Goal: Feedback & Contribution: Contribute content

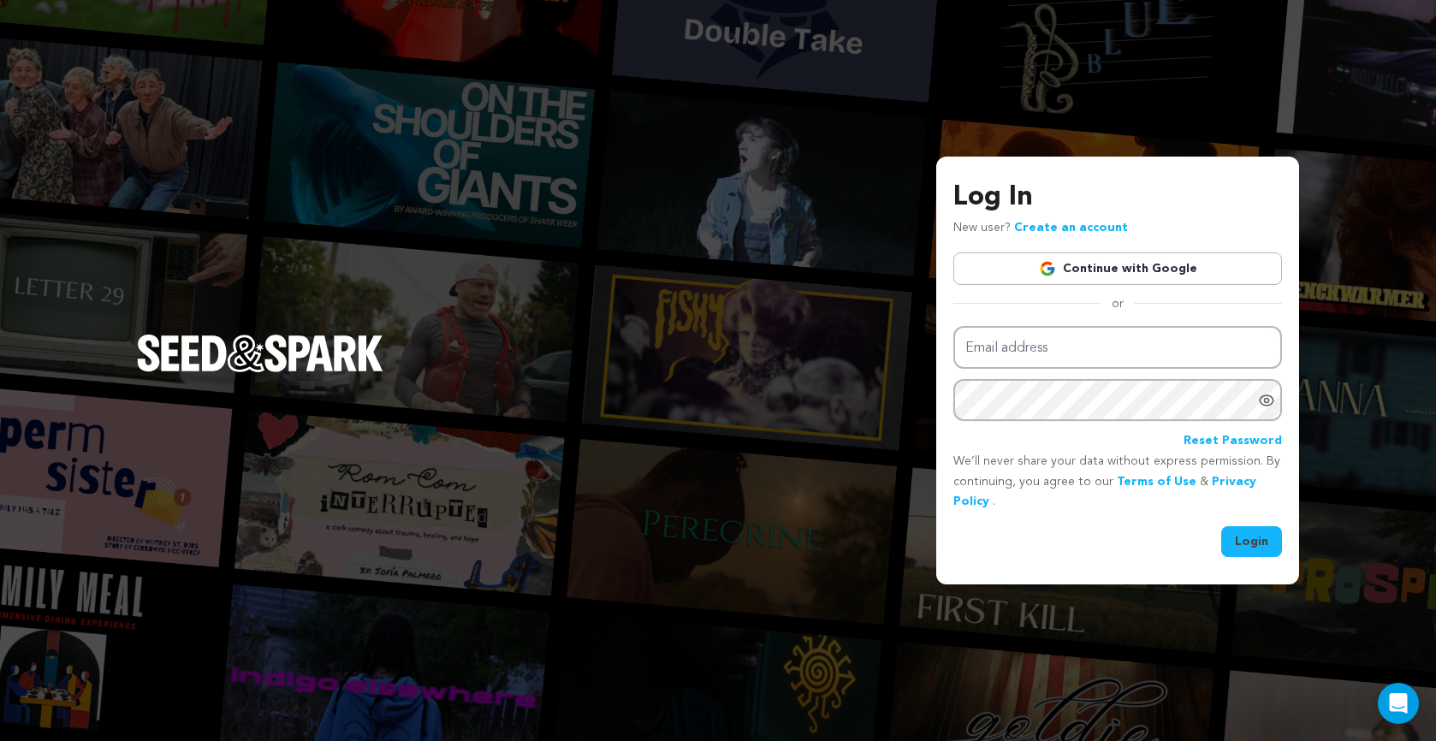
click at [1128, 273] on link "Continue with Google" at bounding box center [1117, 268] width 329 height 33
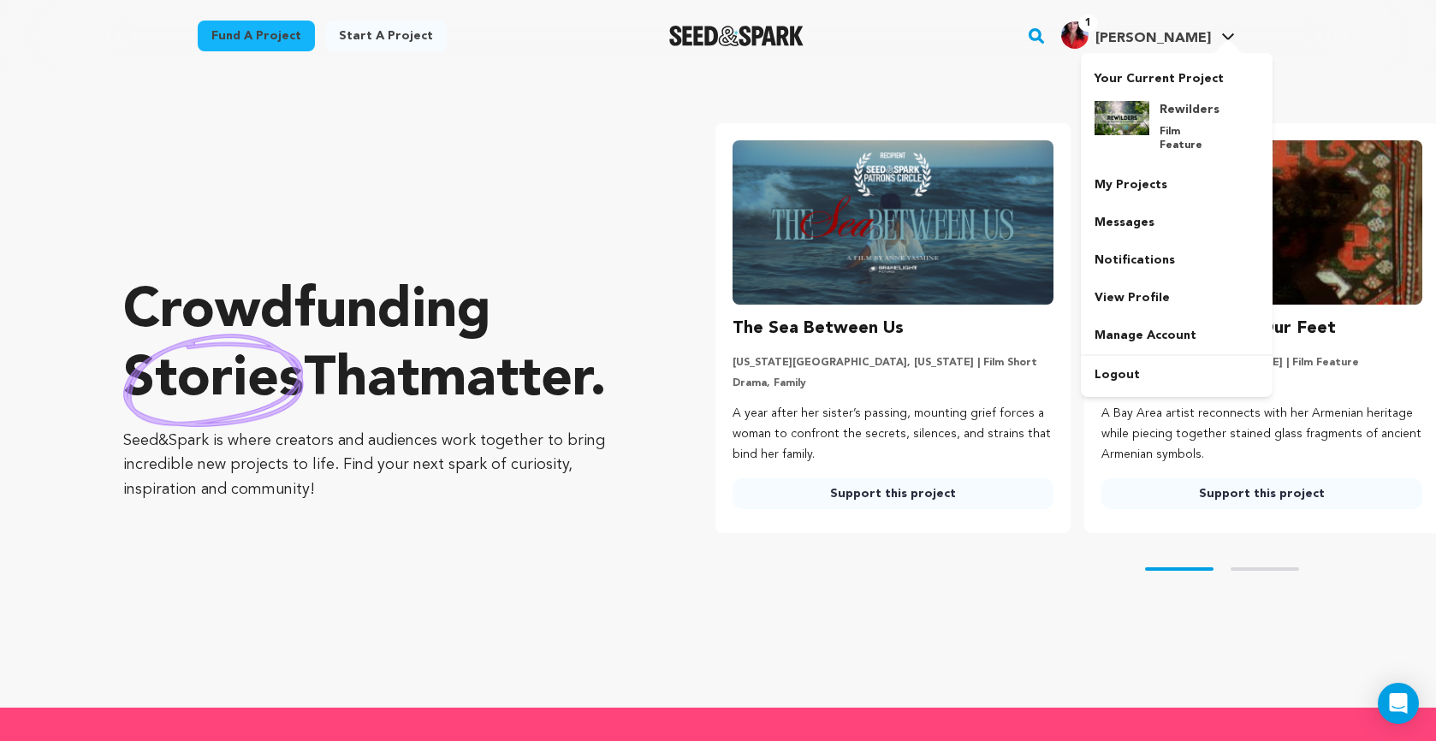
click at [1189, 37] on span "[PERSON_NAME]" at bounding box center [1154, 39] width 116 height 14
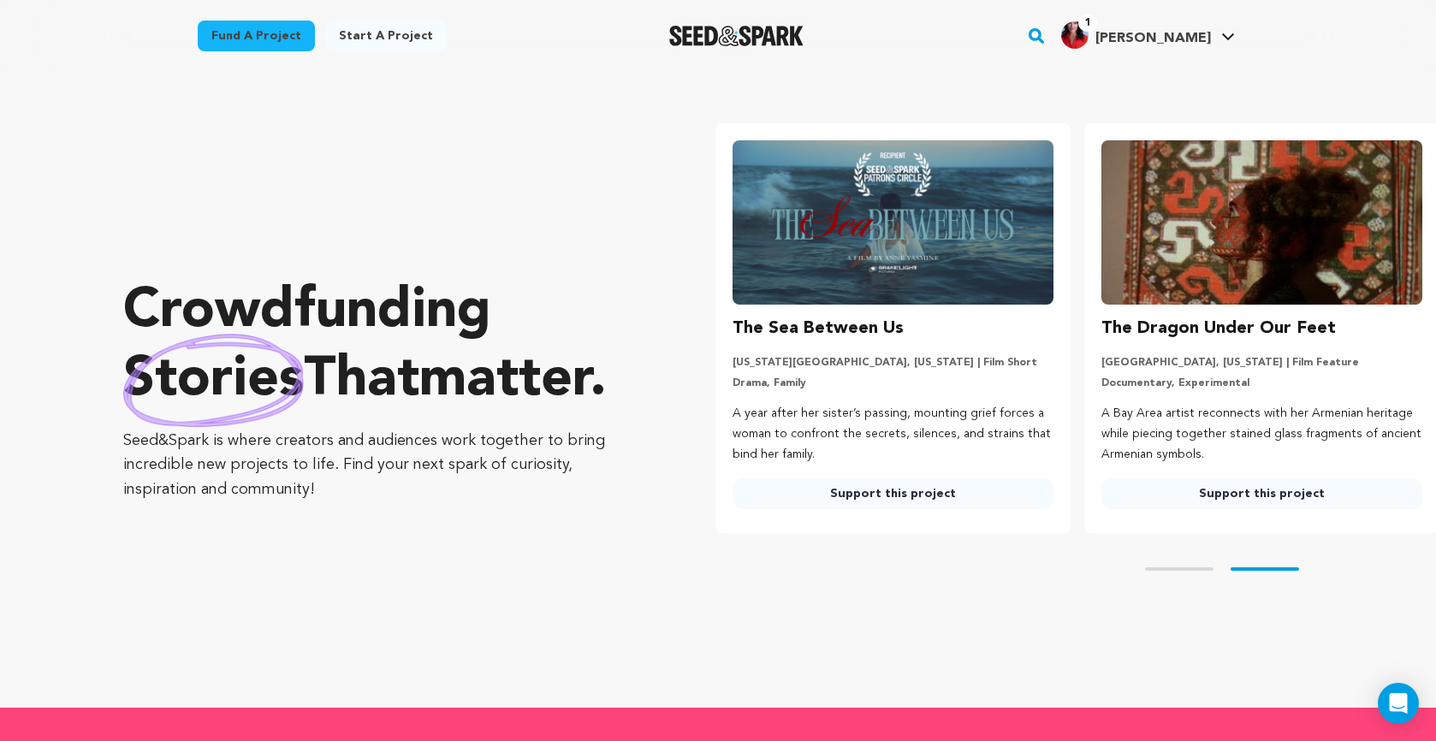
scroll to position [0, 130]
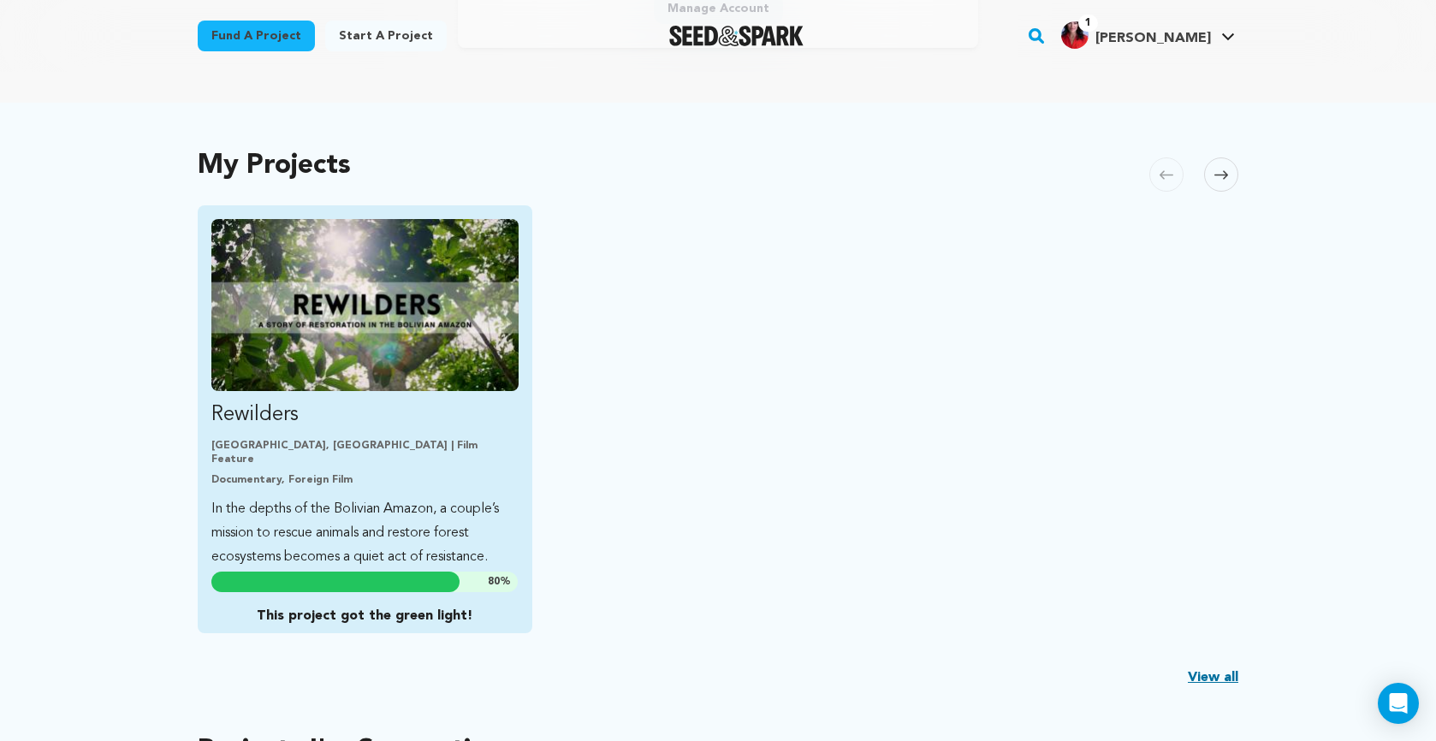
scroll to position [353, 0]
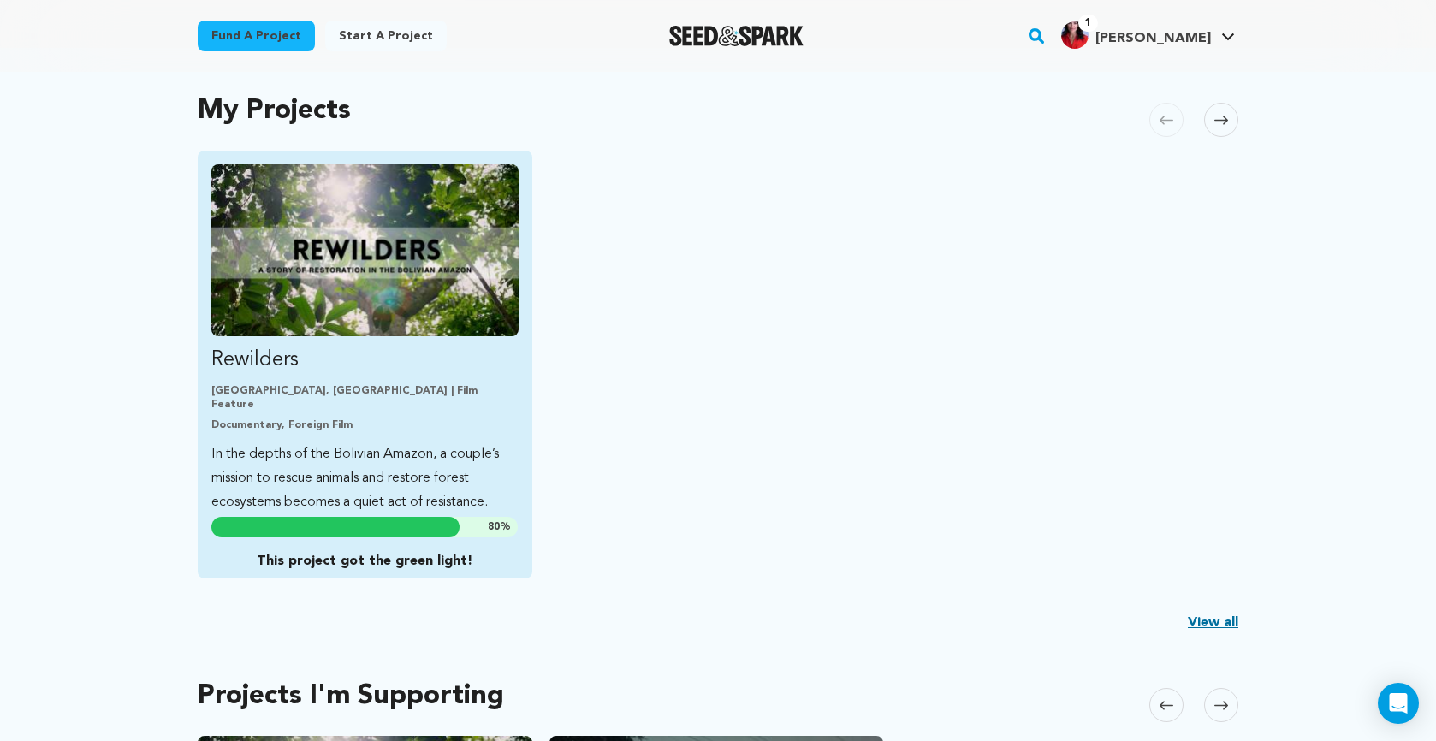
click at [375, 560] on p "This project got the green light!" at bounding box center [364, 561] width 306 height 21
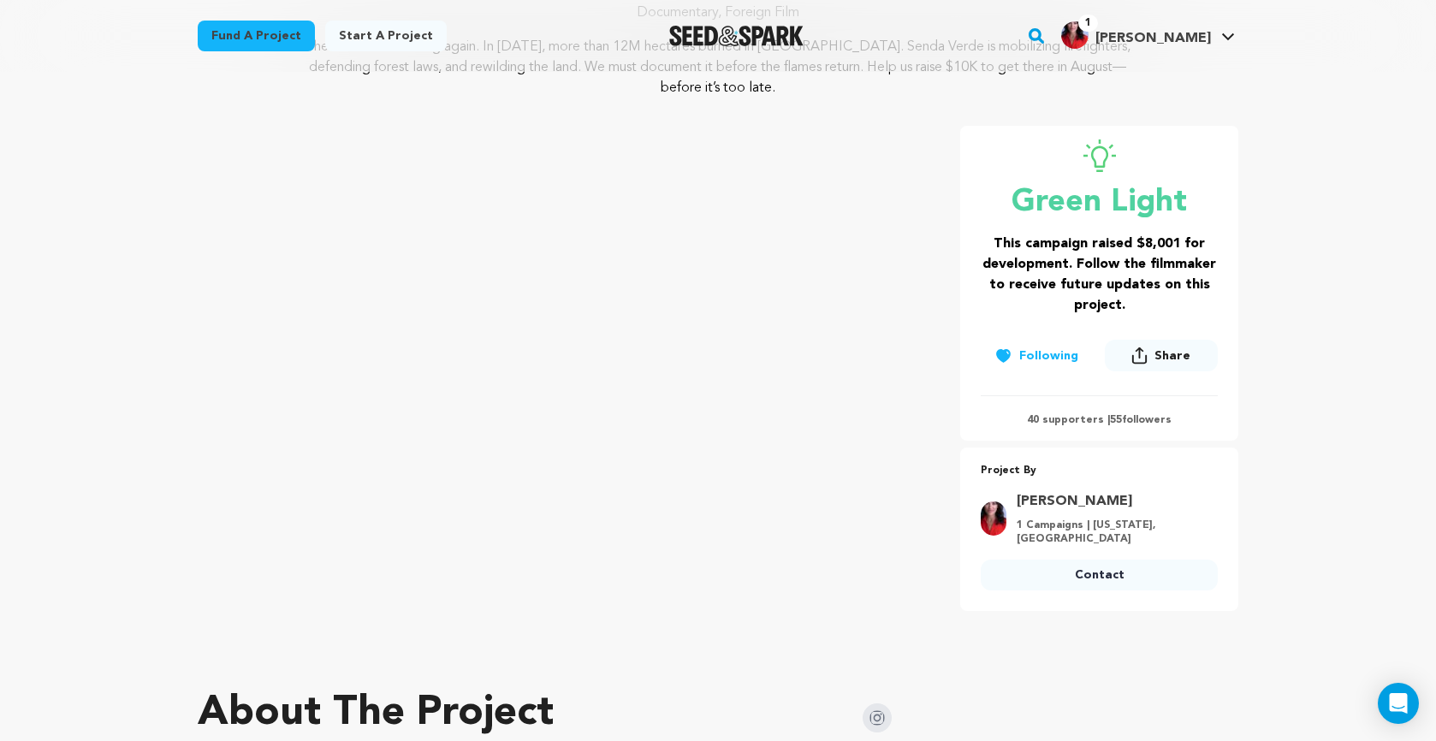
scroll to position [116, 0]
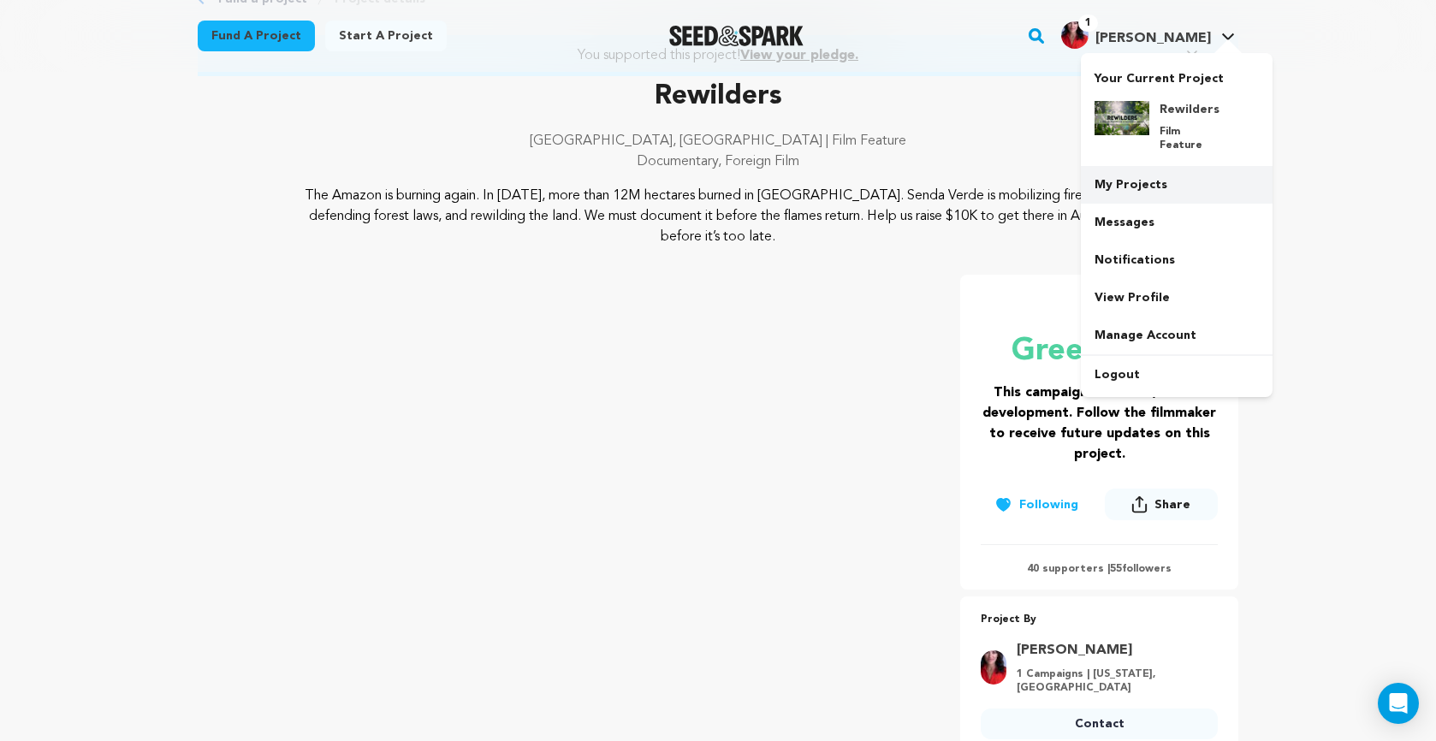
click at [1166, 173] on link "My Projects" at bounding box center [1177, 185] width 192 height 38
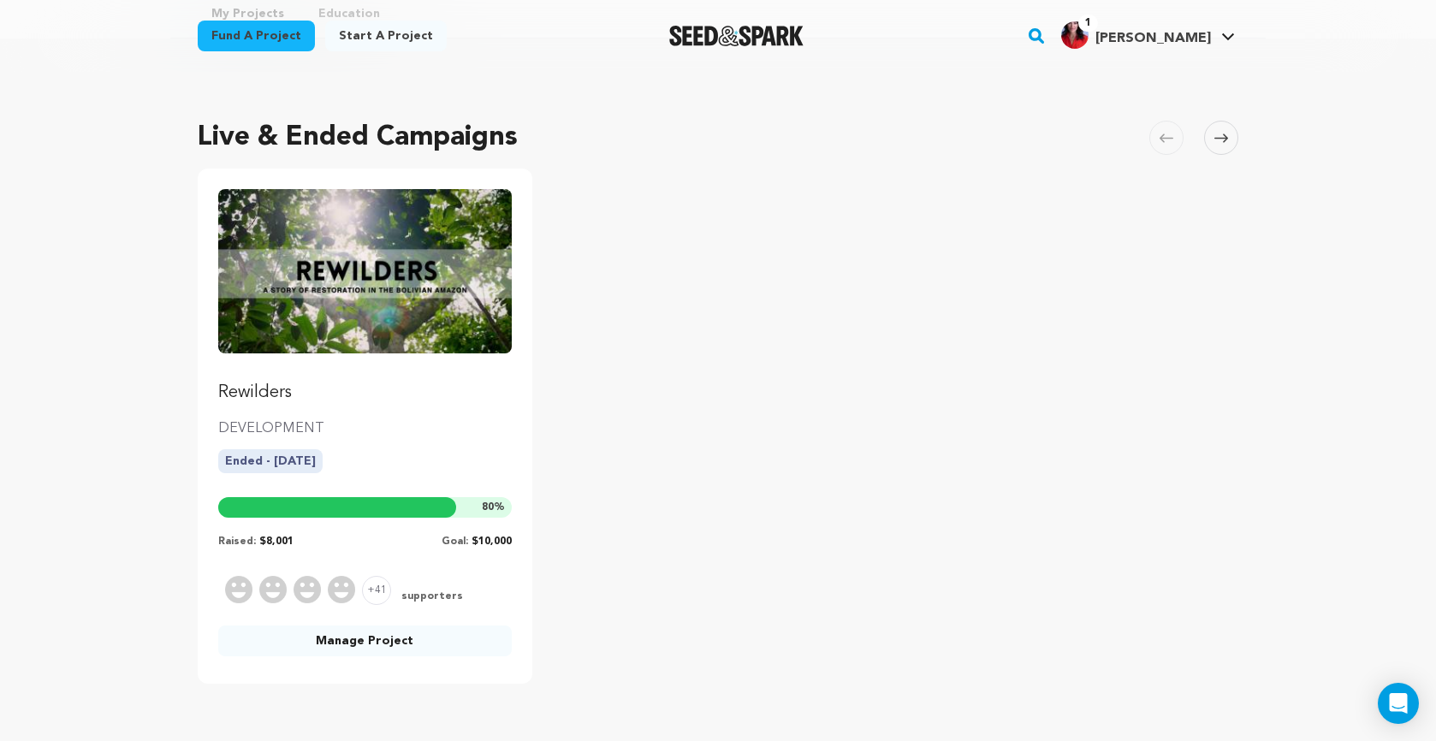
scroll to position [162, 0]
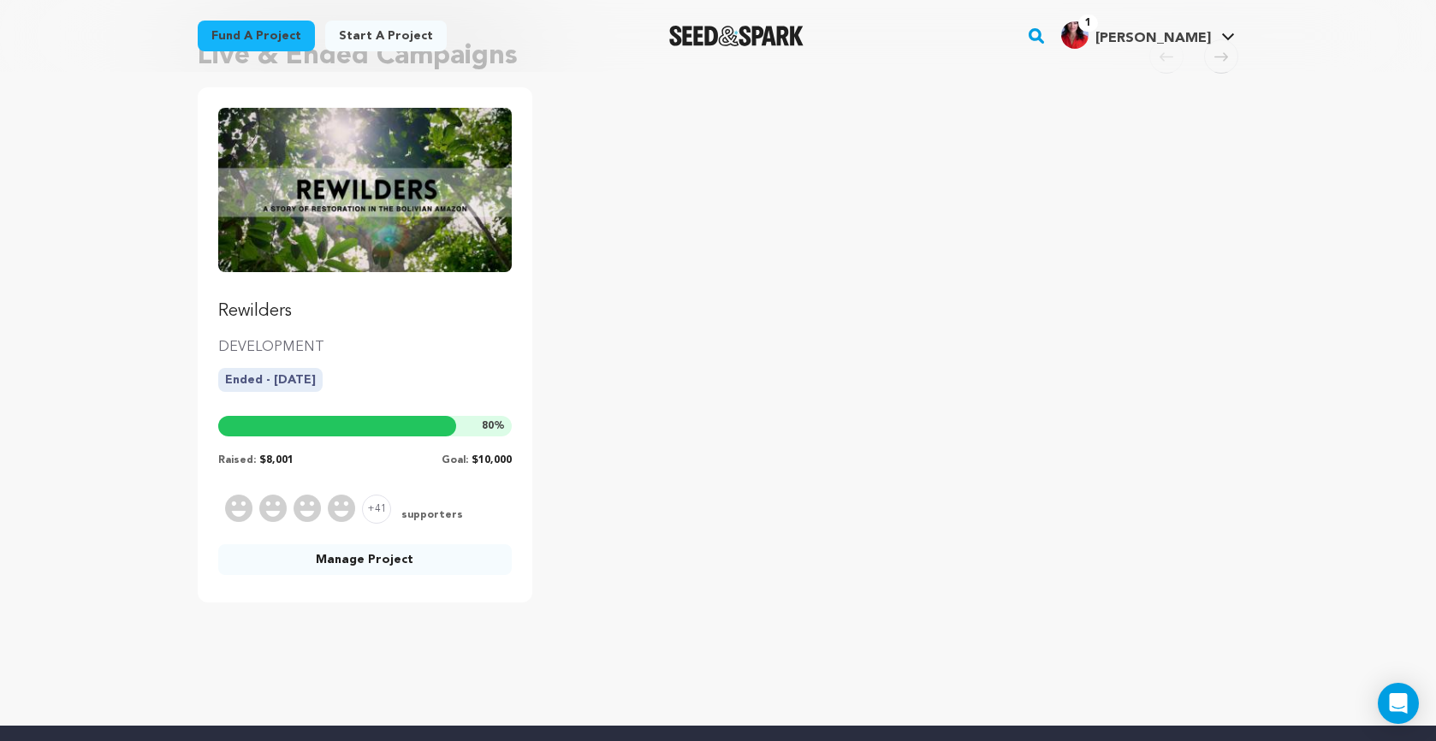
click at [391, 567] on link "Manage Project" at bounding box center [365, 559] width 294 height 31
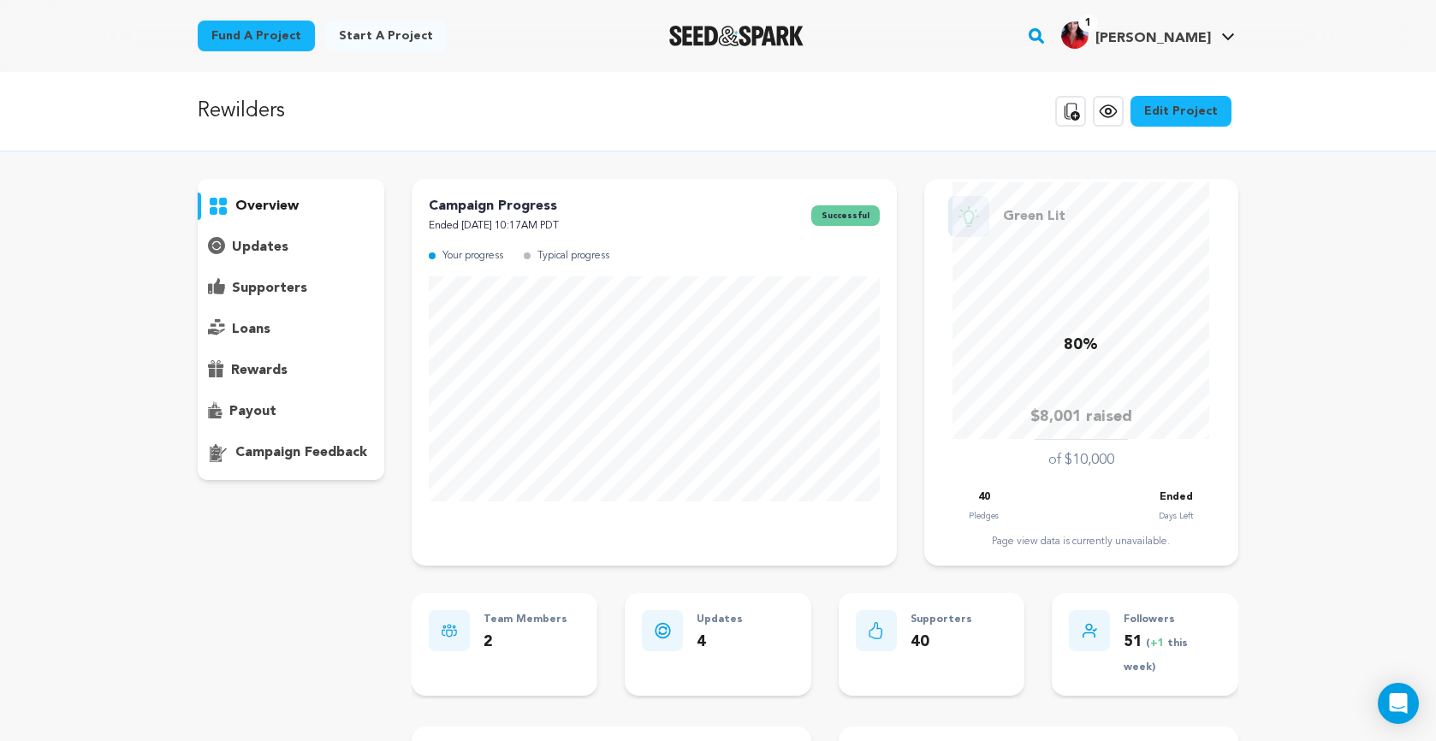
click at [323, 255] on div "updates" at bounding box center [291, 247] width 187 height 27
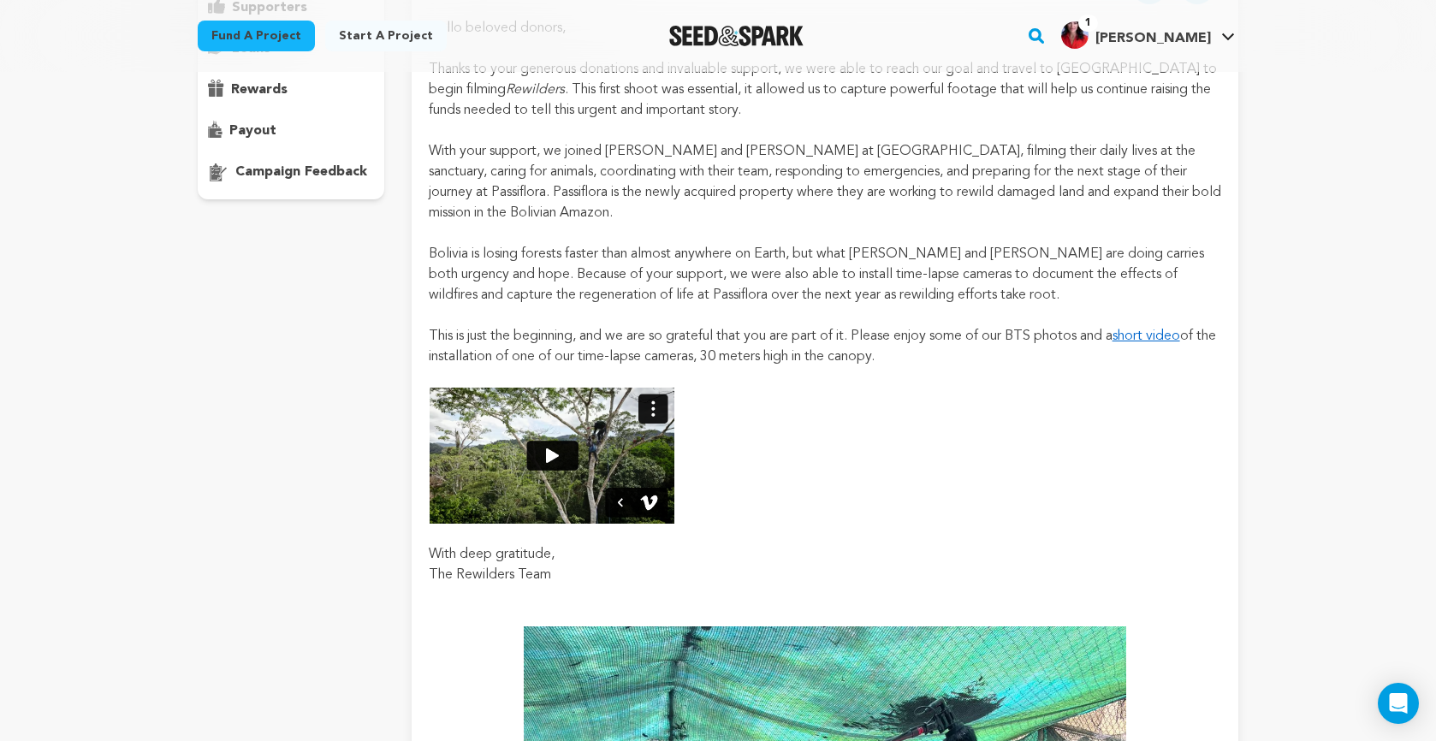
scroll to position [282, 0]
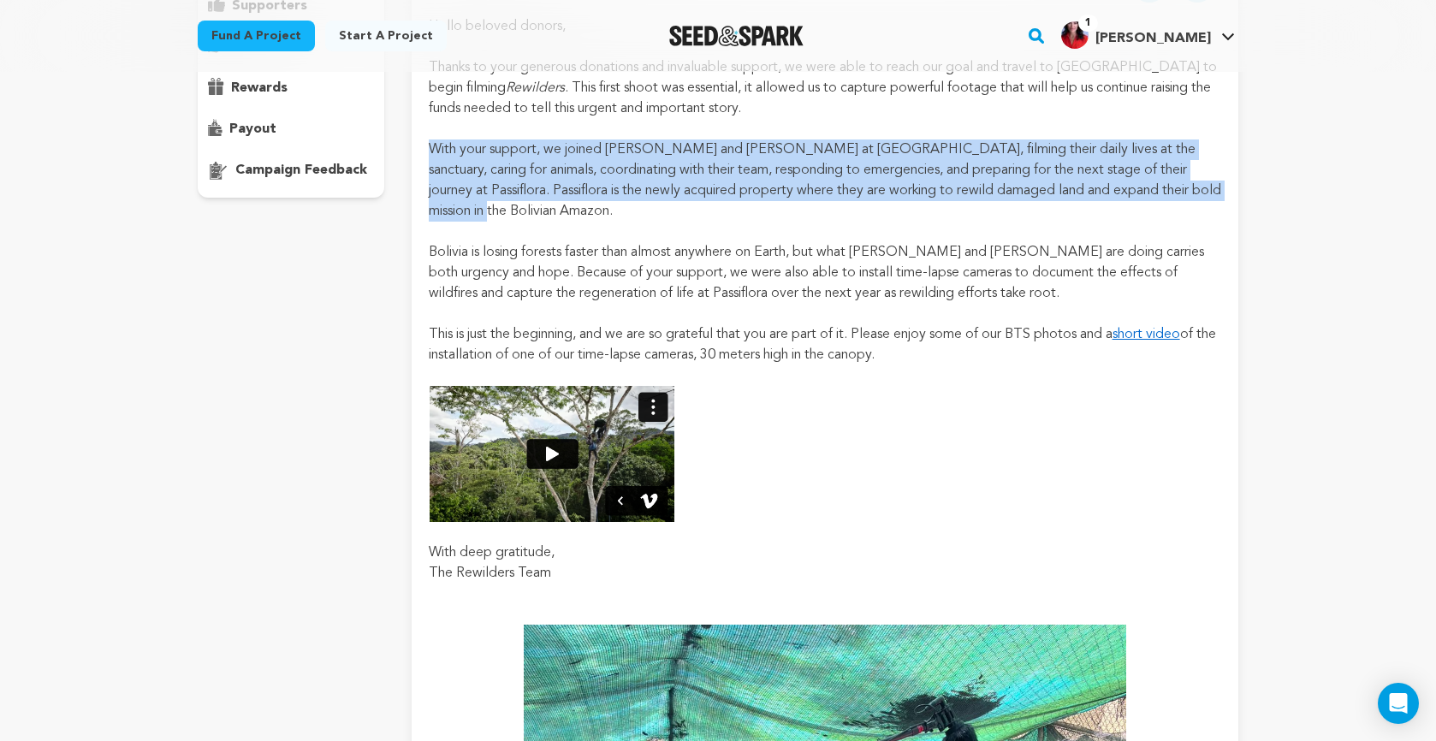
drag, startPoint x: 430, startPoint y: 149, endPoint x: 497, endPoint y: 212, distance: 92.0
click at [497, 212] on p "With your support, we joined [PERSON_NAME] and [PERSON_NAME] at [GEOGRAPHIC_DAT…" at bounding box center [825, 181] width 793 height 82
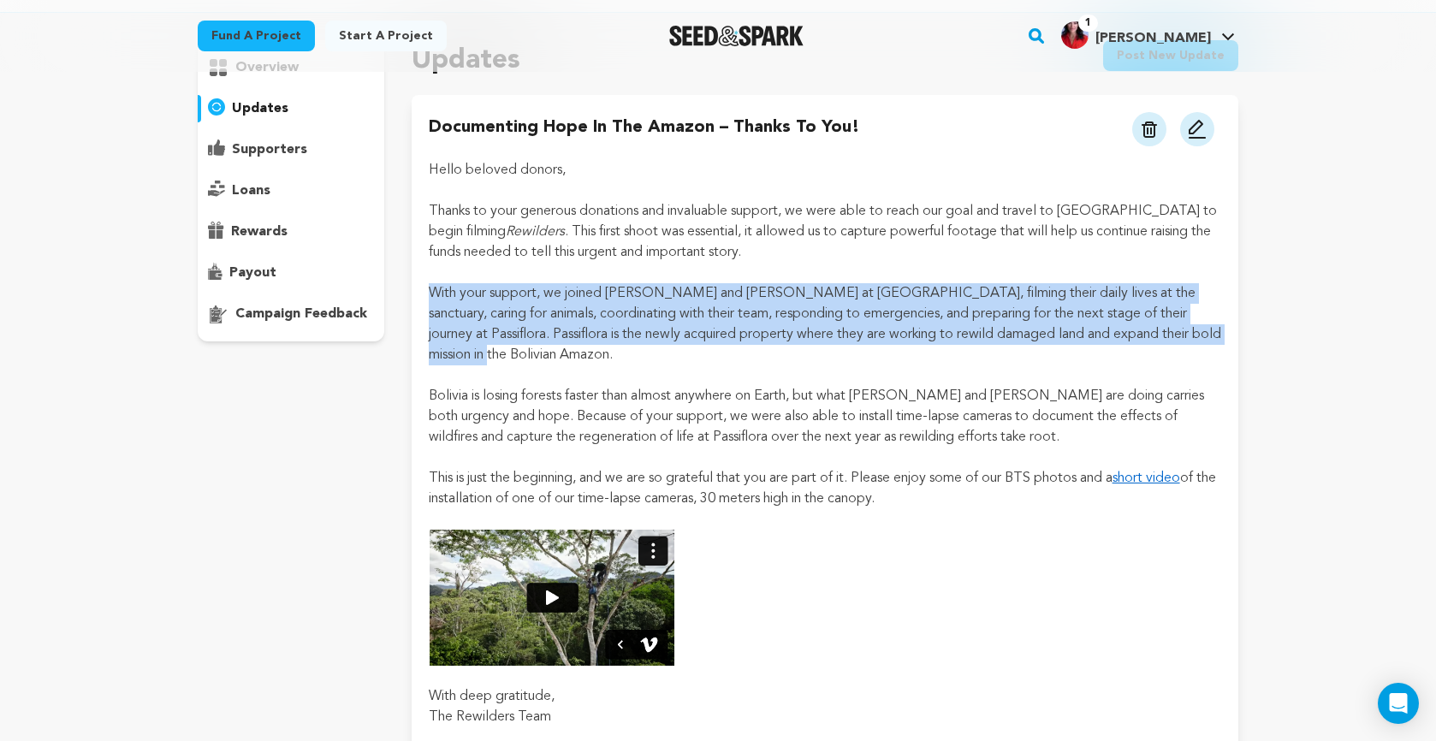
scroll to position [122, 0]
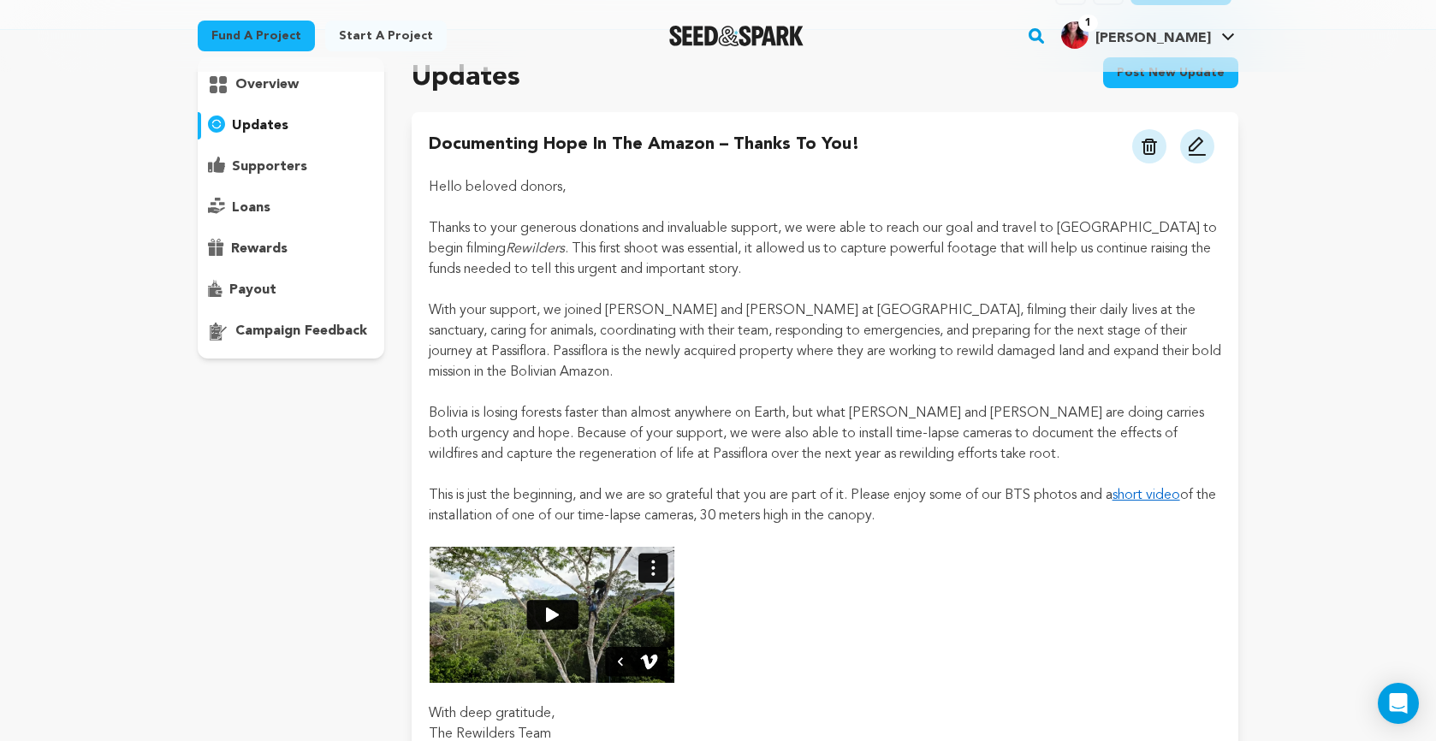
click at [911, 289] on p at bounding box center [825, 290] width 793 height 21
click at [885, 310] on p "With your support, we joined [PERSON_NAME] and [PERSON_NAME] at [GEOGRAPHIC_DAT…" at bounding box center [825, 341] width 793 height 82
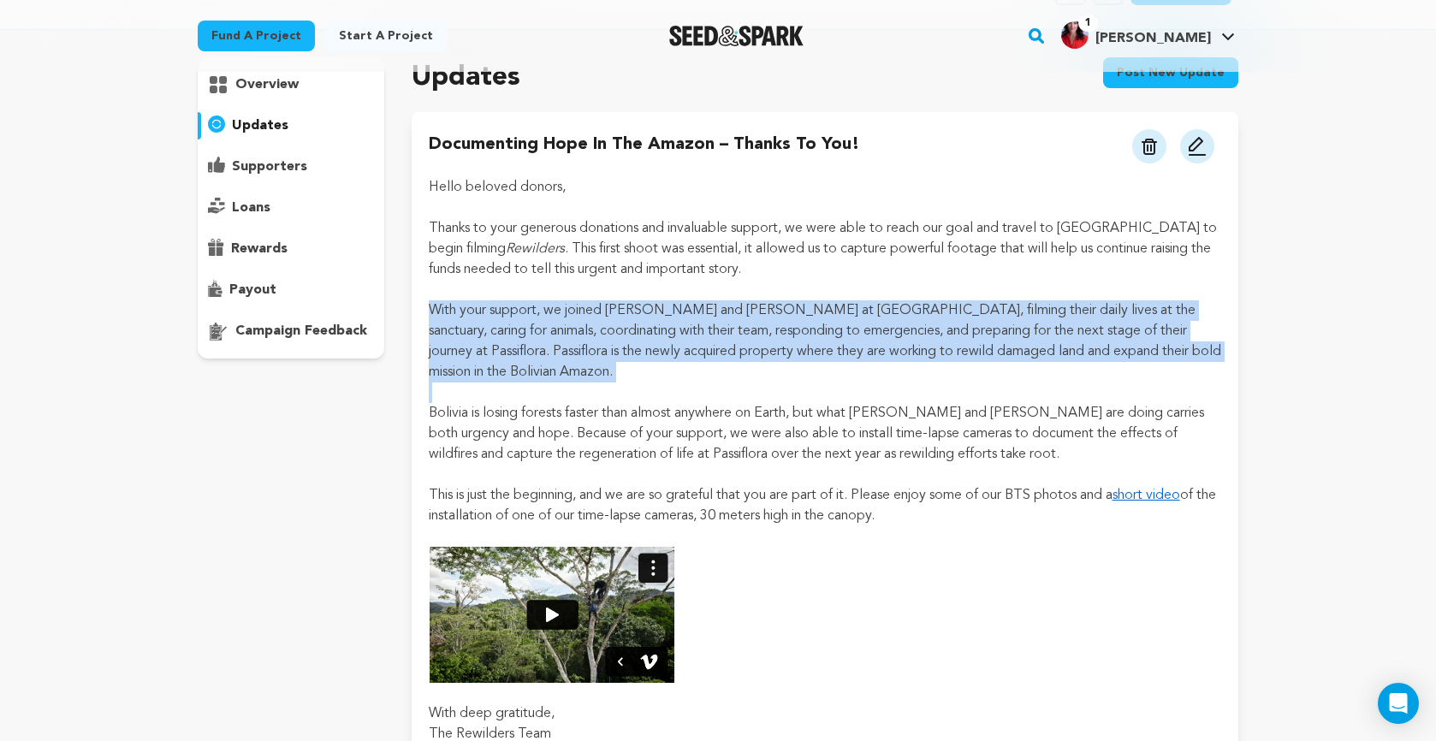
click at [885, 310] on p "With your support, we joined [PERSON_NAME] and [PERSON_NAME] at [GEOGRAPHIC_DAT…" at bounding box center [825, 341] width 793 height 82
copy p "With your support, we joined [PERSON_NAME] and [PERSON_NAME] at [GEOGRAPHIC_DAT…"
click at [1193, 146] on img at bounding box center [1197, 146] width 21 height 21
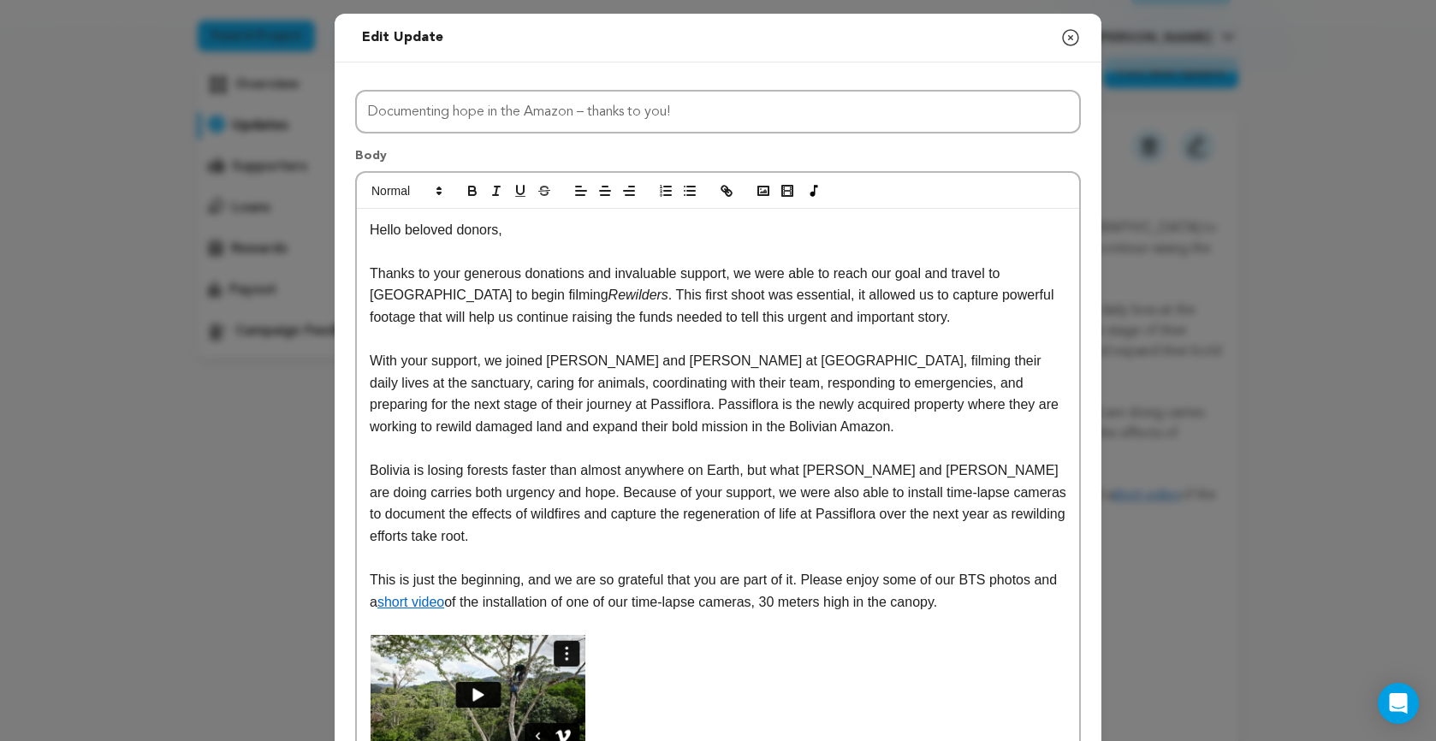
click at [551, 483] on p "Bolivia is losing forests faster than almost anywhere on Earth, but what [PERSO…" at bounding box center [718, 503] width 697 height 87
click at [555, 408] on p "With your support, we joined [PERSON_NAME] and [PERSON_NAME] at [GEOGRAPHIC_DAT…" at bounding box center [718, 393] width 697 height 87
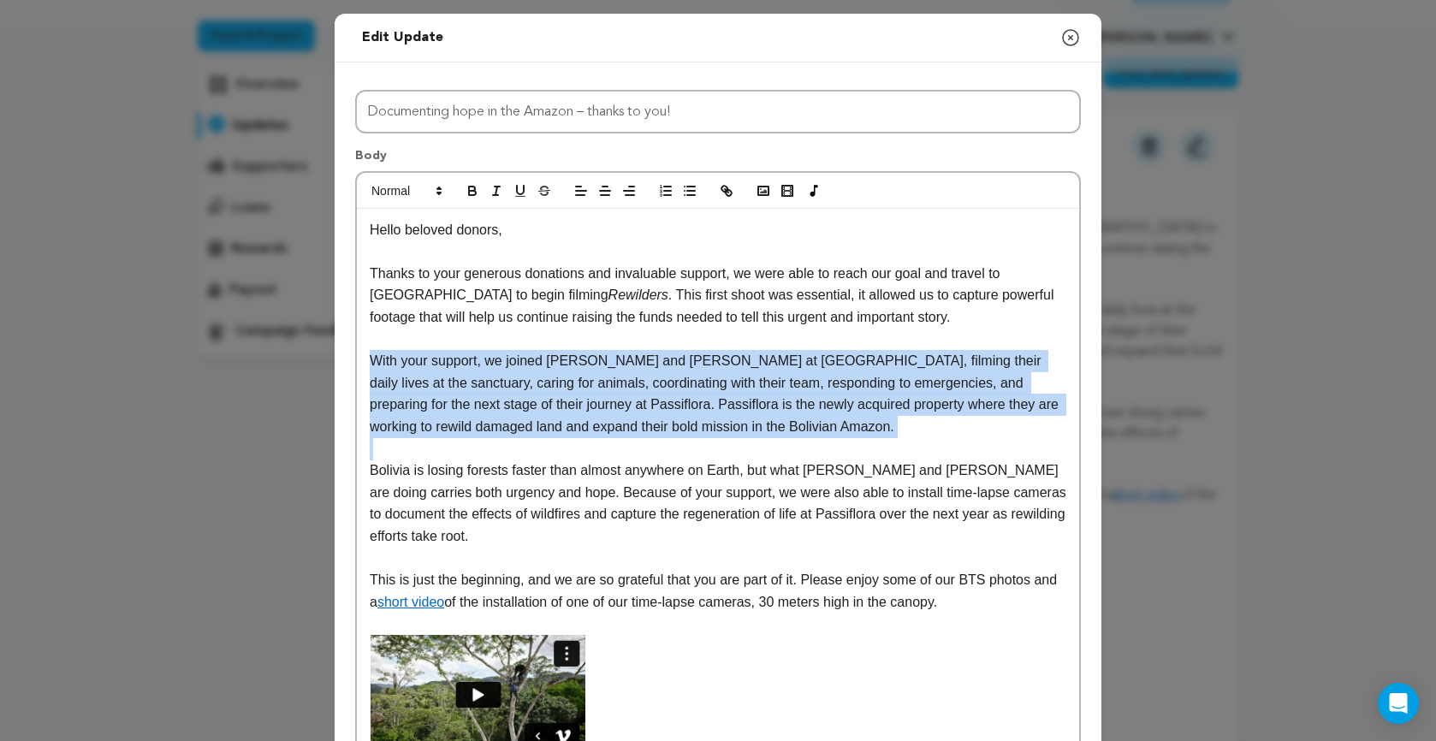
click at [555, 408] on p "With your support, we joined [PERSON_NAME] and [PERSON_NAME] at [GEOGRAPHIC_DAT…" at bounding box center [718, 393] width 697 height 87
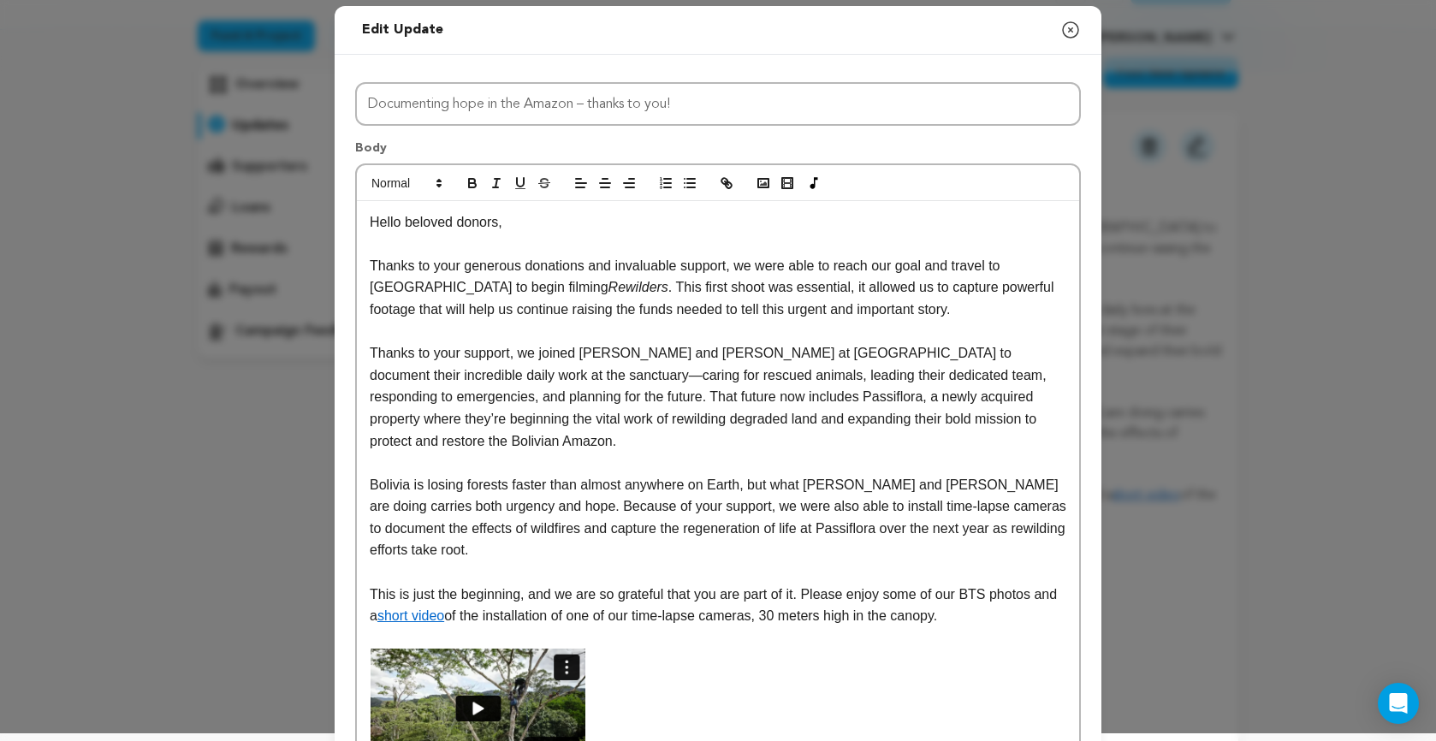
scroll to position [9, 0]
click at [711, 401] on p "Thanks to your support, we joined [PERSON_NAME] and [PERSON_NAME] at [GEOGRAPHI…" at bounding box center [718, 396] width 697 height 110
click at [696, 398] on p "Thanks to your support, we joined [PERSON_NAME] and [PERSON_NAME] at [GEOGRAPHI…" at bounding box center [718, 396] width 697 height 110
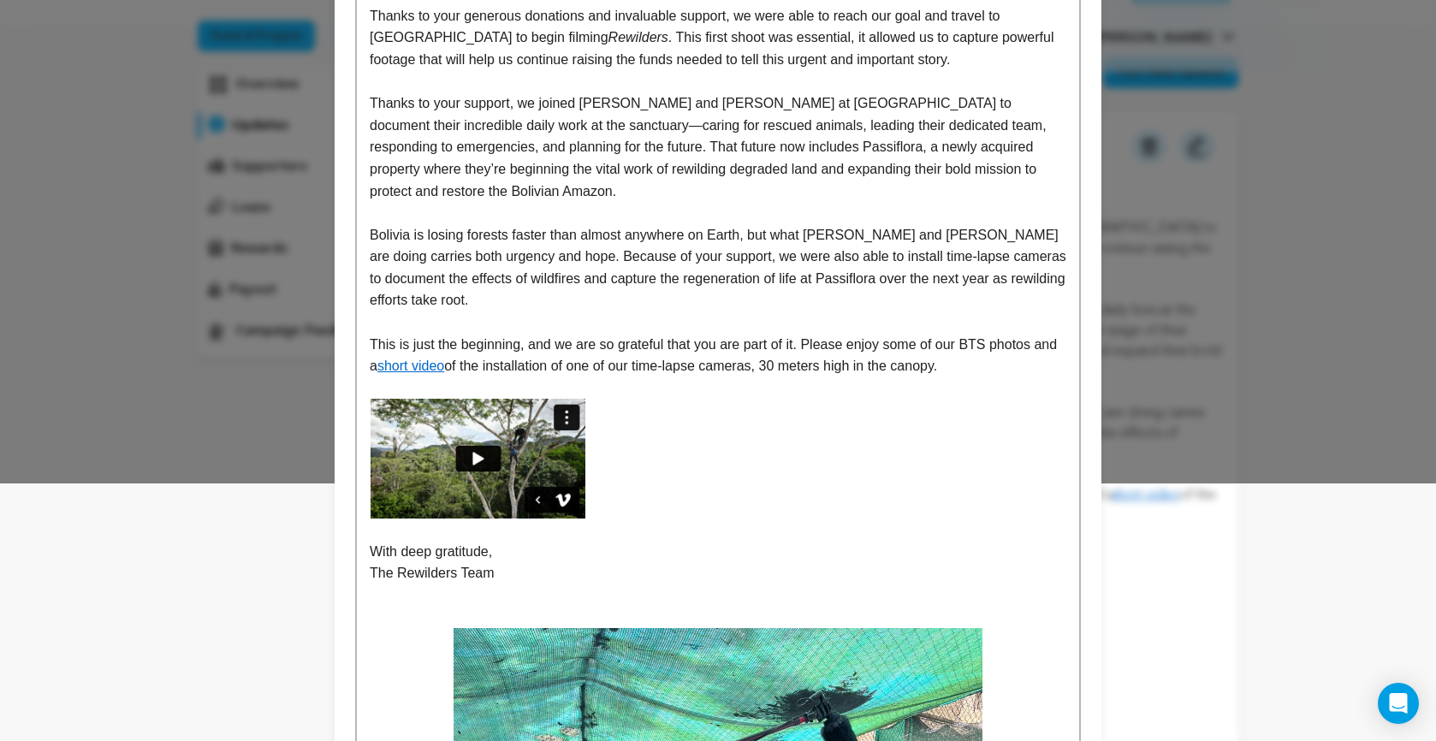
scroll to position [259, 0]
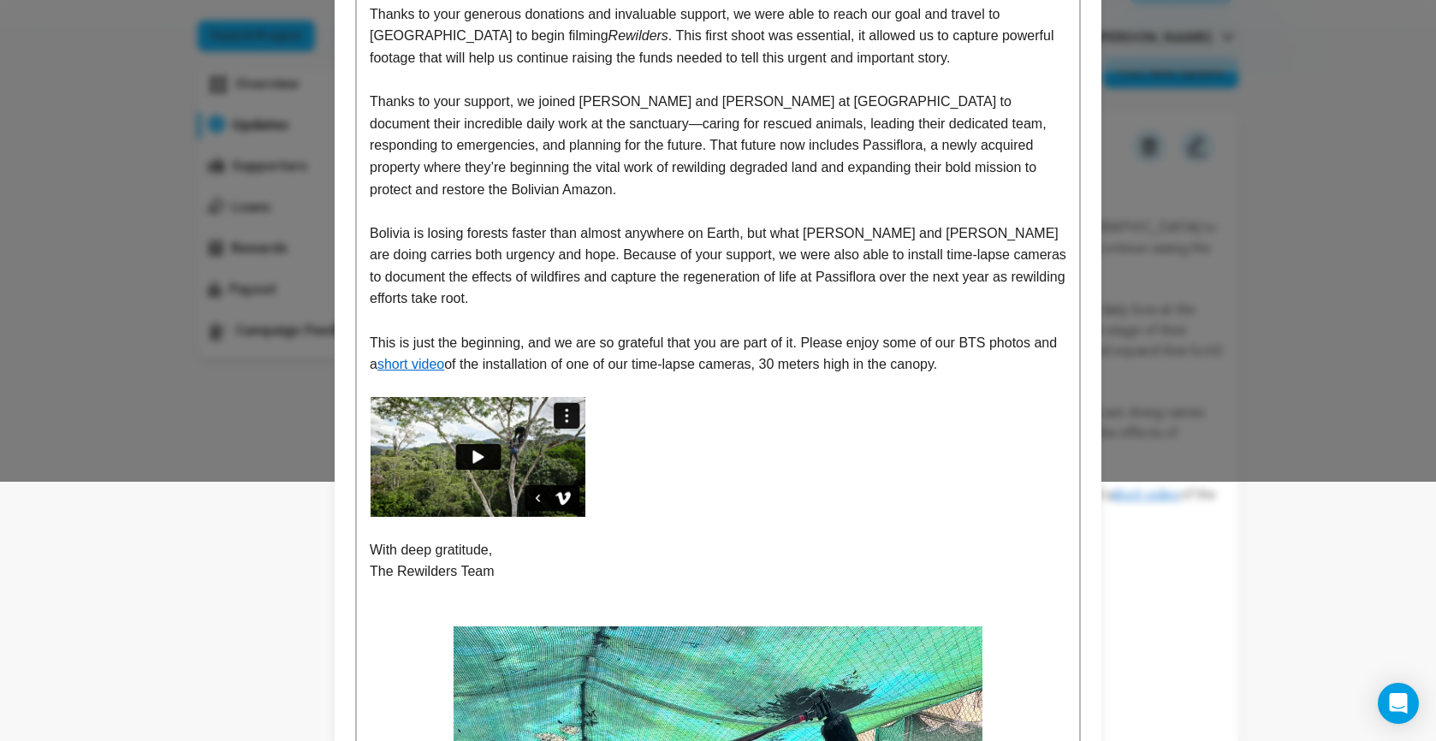
click at [490, 455] on img at bounding box center [478, 457] width 216 height 120
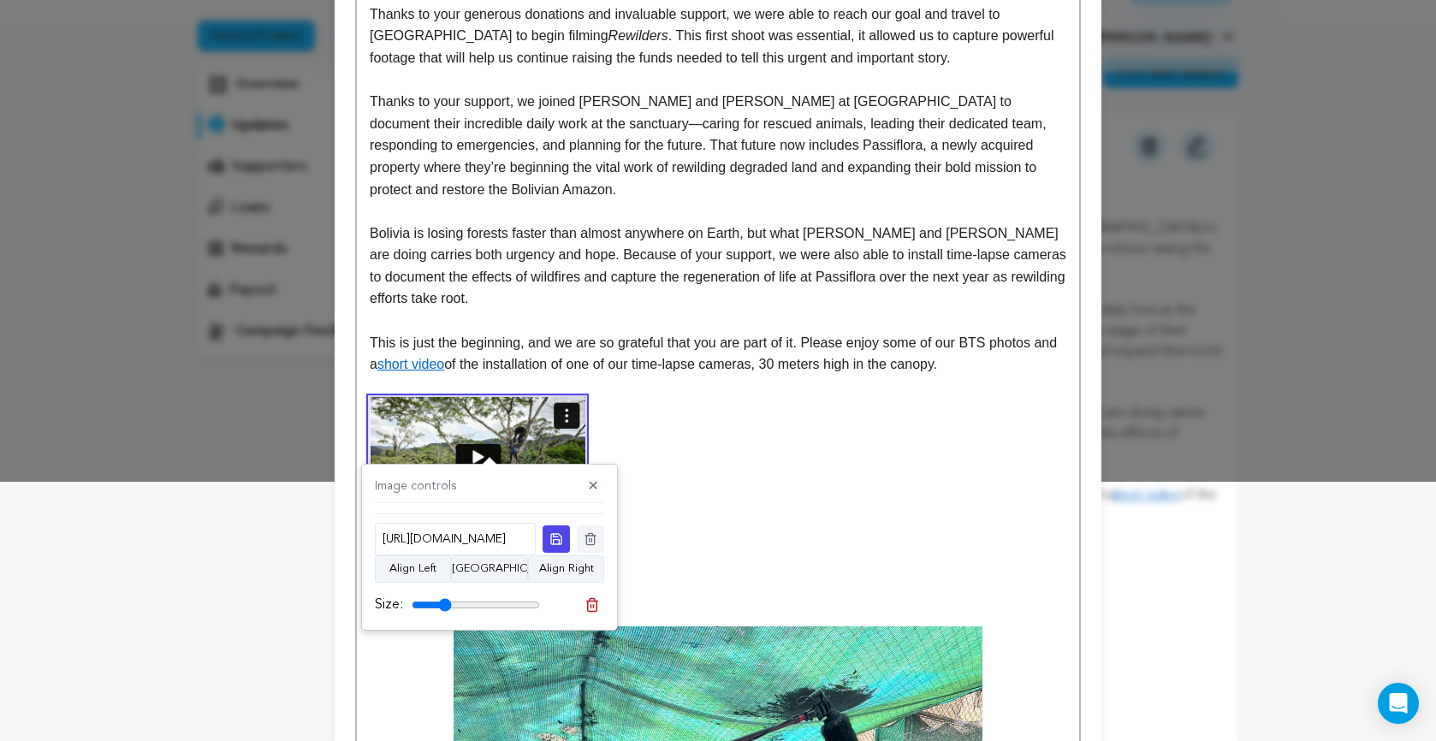
click at [458, 389] on p at bounding box center [718, 387] width 697 height 22
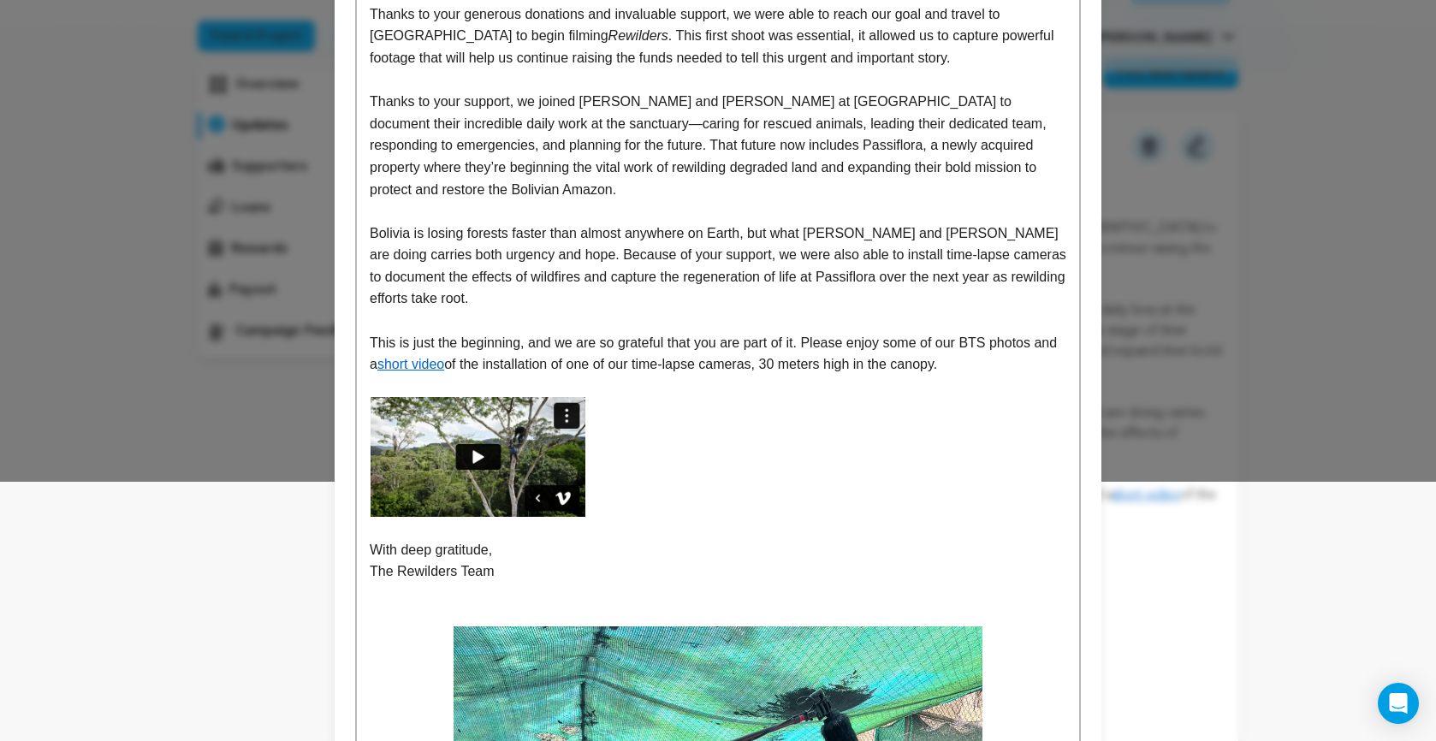
click at [444, 368] on link "short video" at bounding box center [410, 364] width 67 height 15
click at [460, 395] on link "https://vimeo.com/1111824112?share=copy#t=0" at bounding box center [481, 397] width 117 height 22
click at [884, 427] on link at bounding box center [718, 457] width 697 height 120
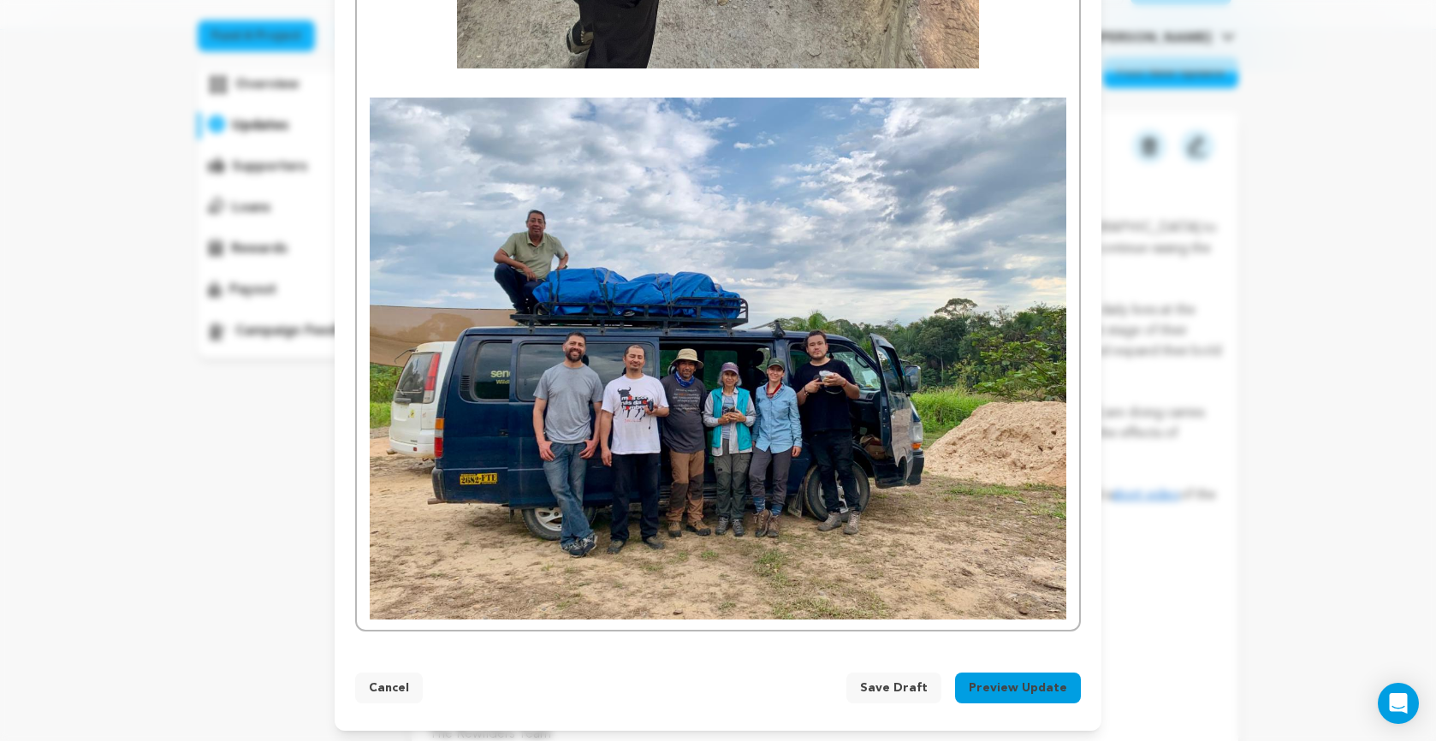
scroll to position [3524, 0]
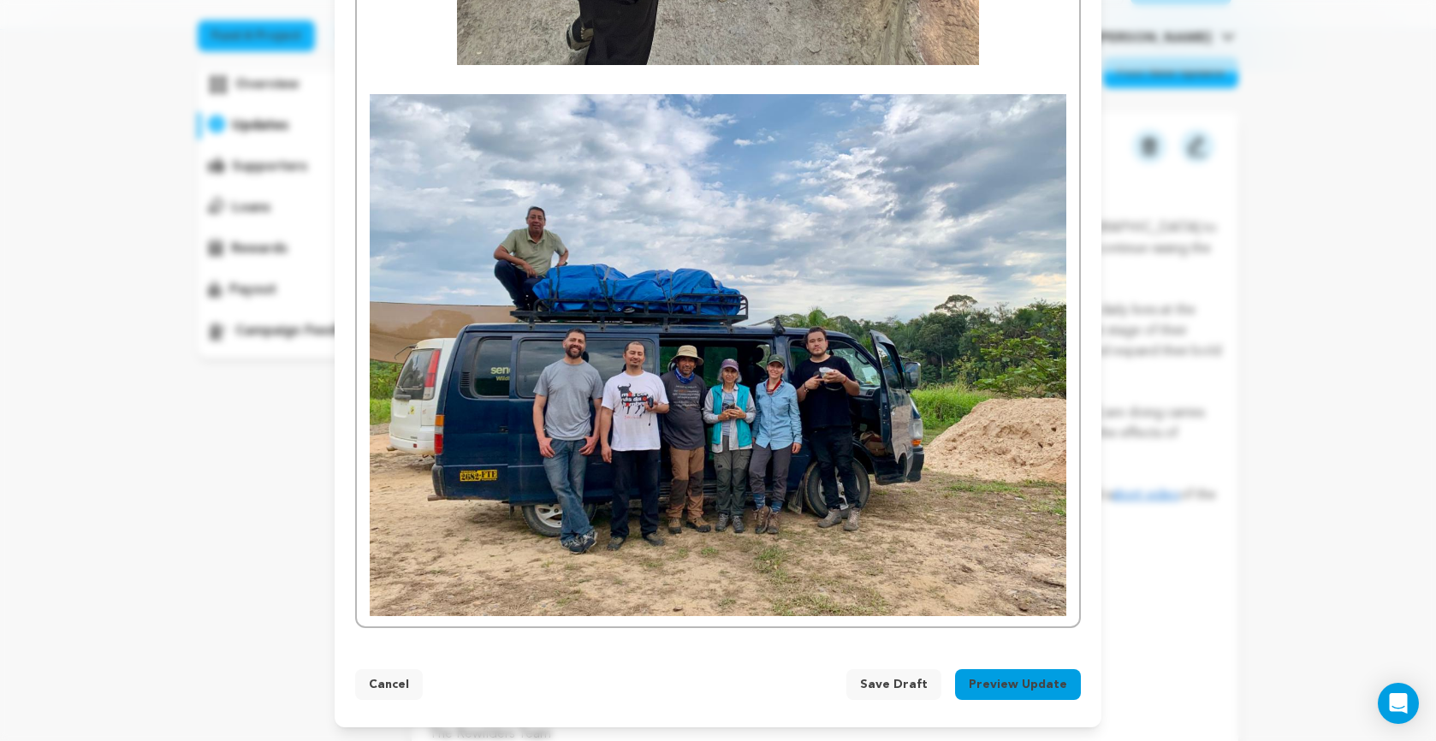
click at [1019, 702] on div "Preview Update" at bounding box center [1018, 688] width 126 height 38
click at [1018, 691] on button "Preview Update" at bounding box center [1018, 684] width 126 height 31
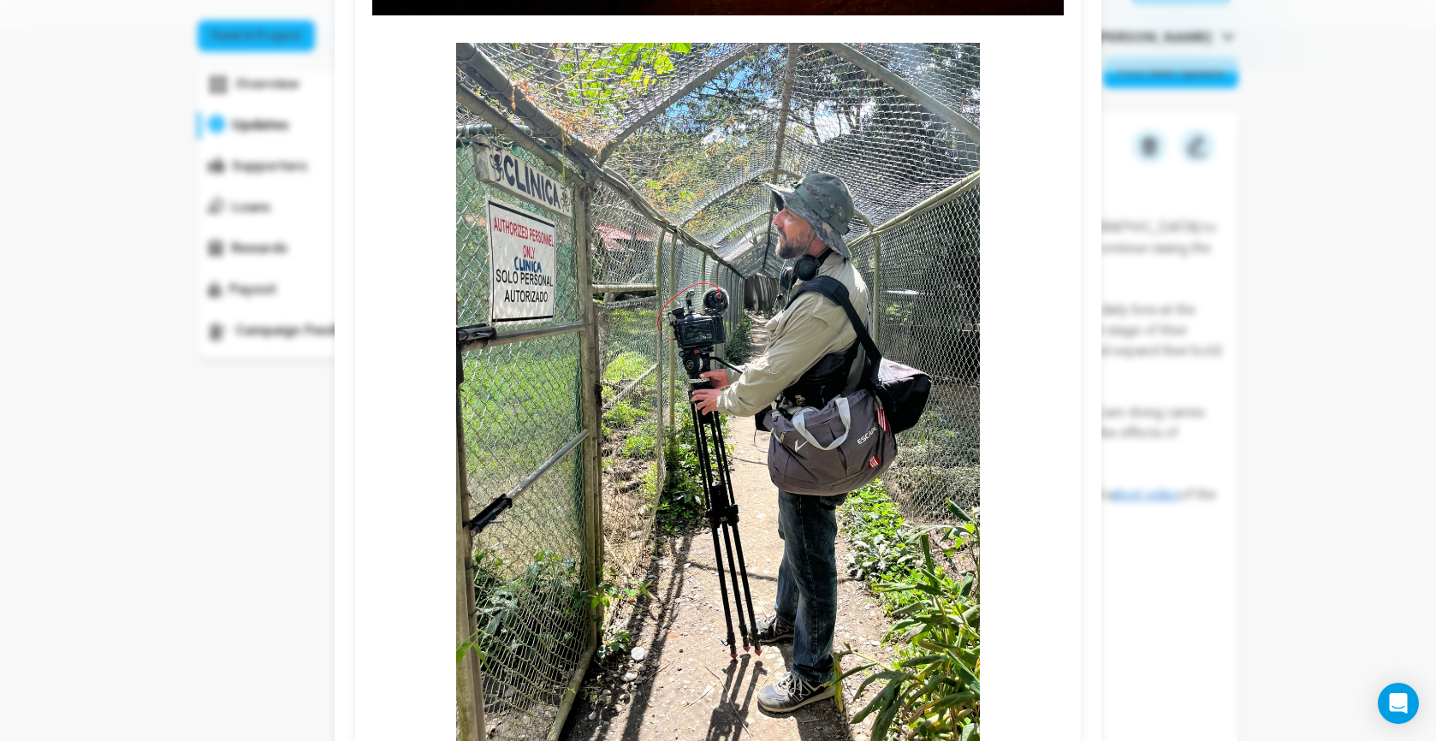
scroll to position [3423, 0]
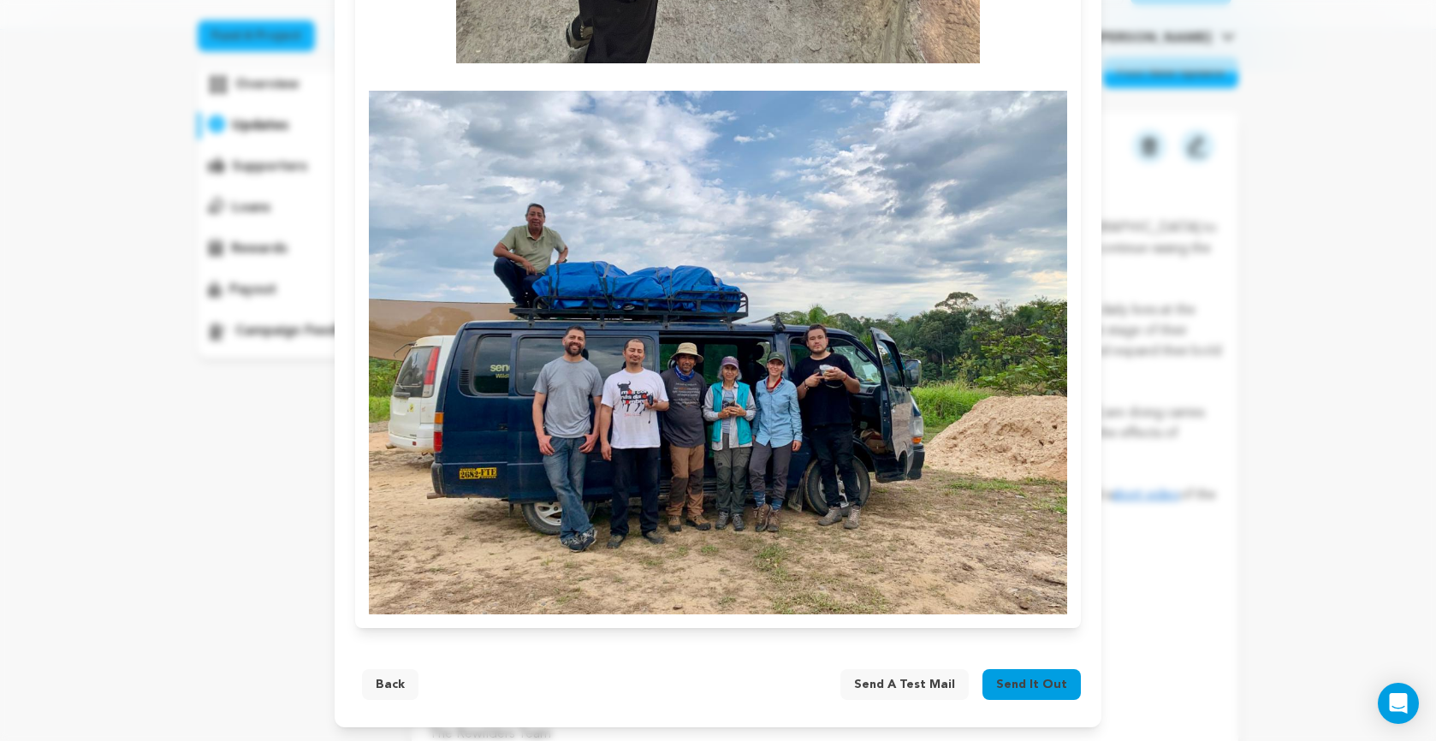
click at [385, 681] on button "Back" at bounding box center [390, 684] width 56 height 31
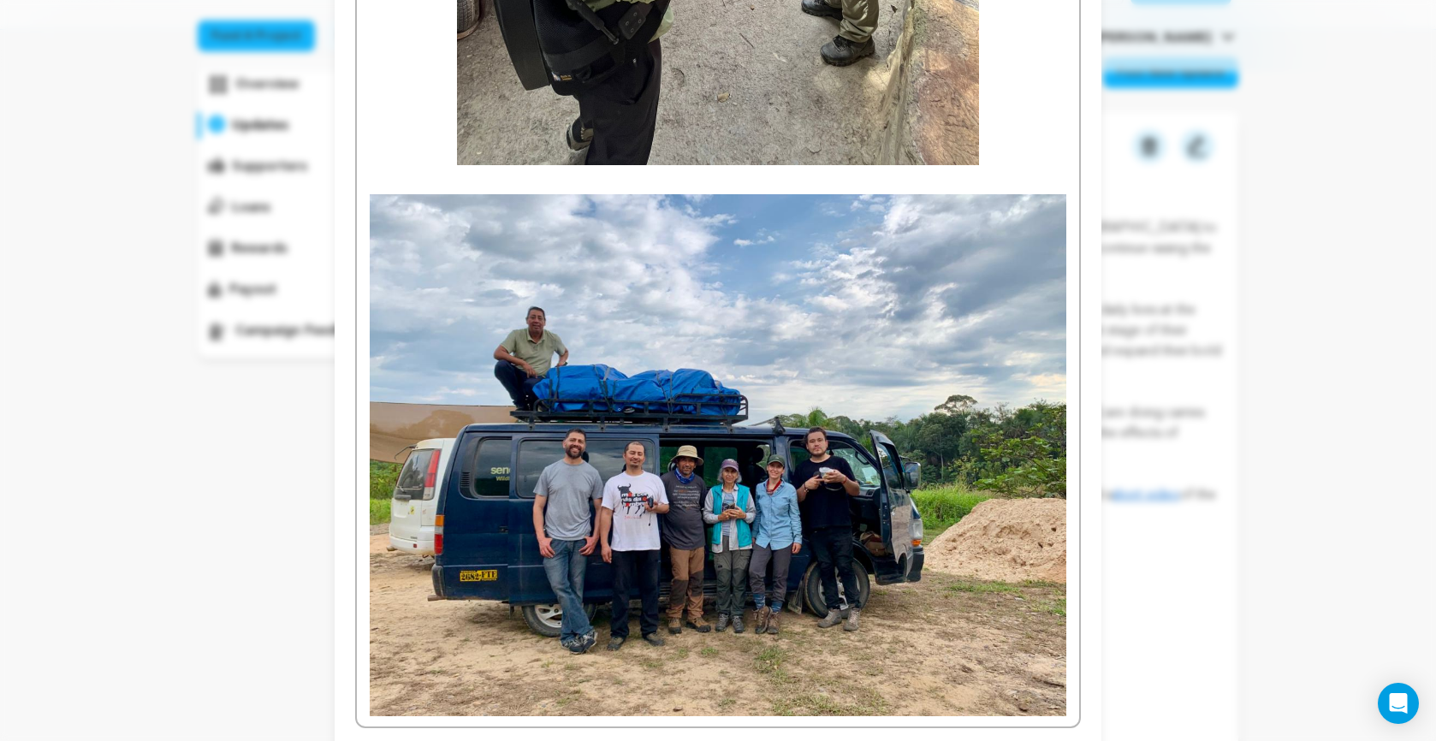
scroll to position [3524, 0]
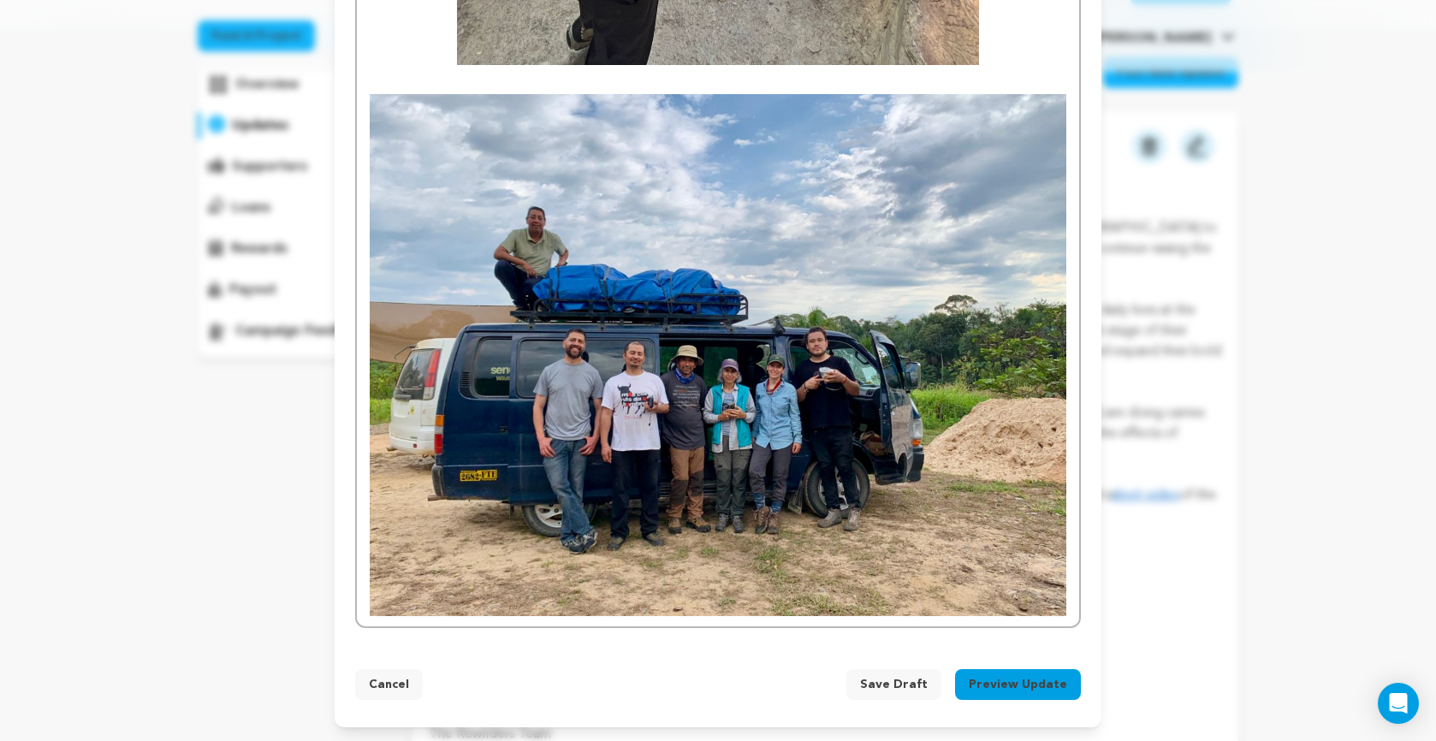
click at [885, 679] on span "Save Draft" at bounding box center [894, 684] width 68 height 17
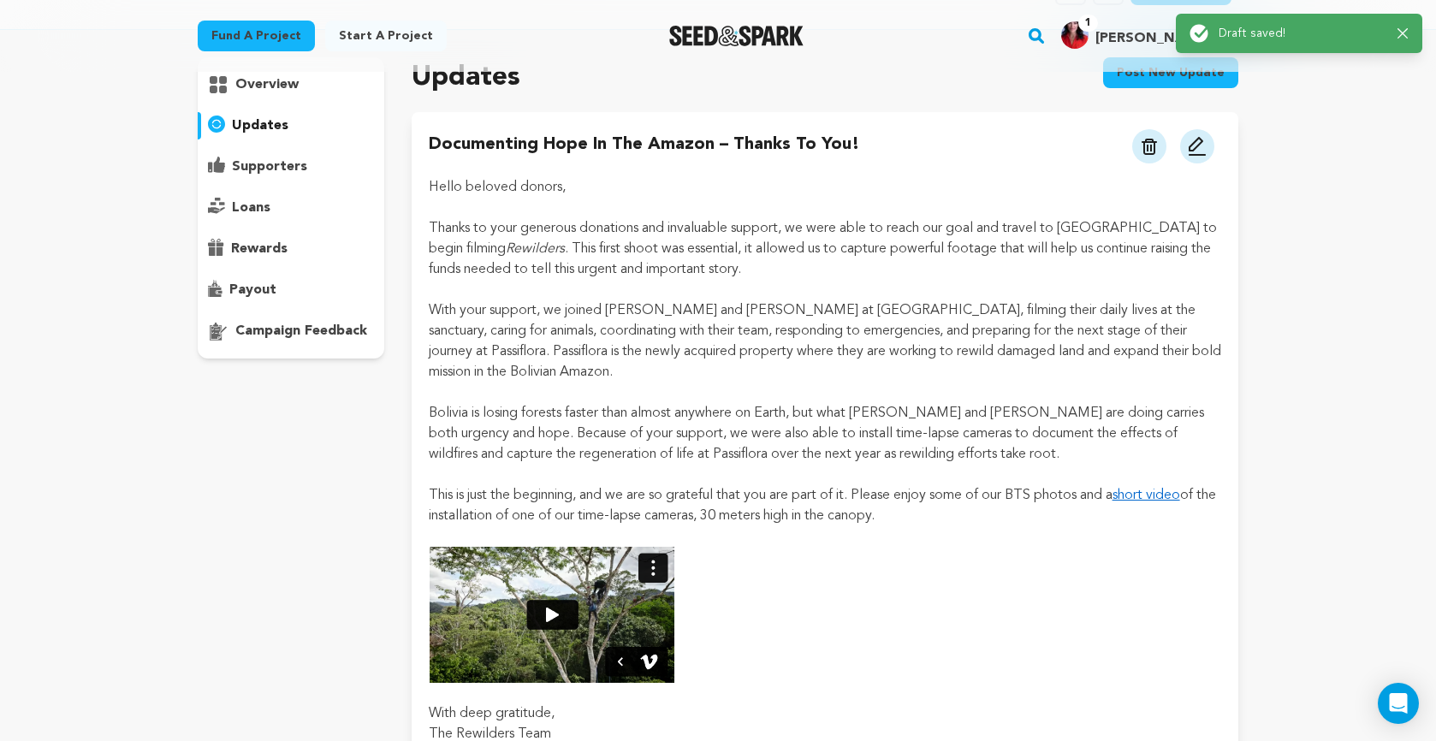
scroll to position [138, 0]
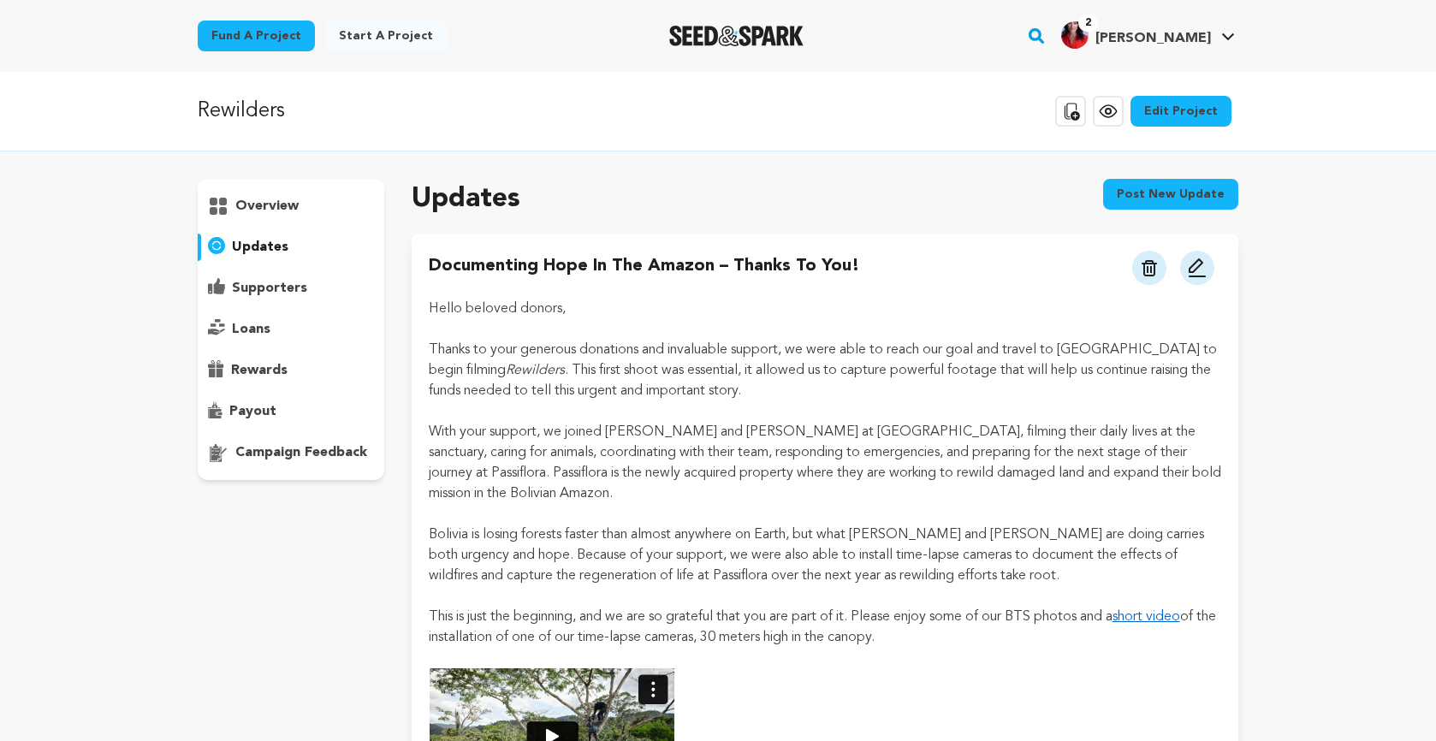
scroll to position [138, 0]
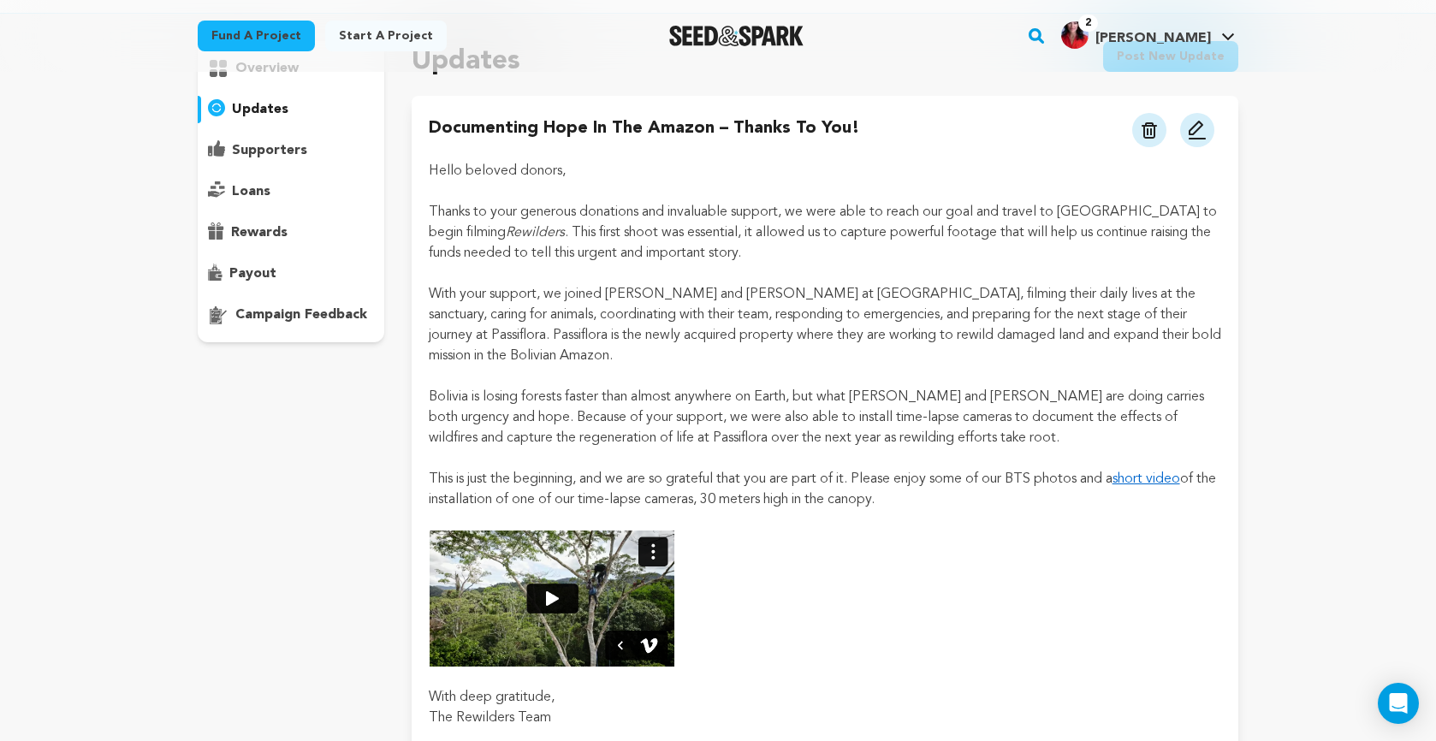
click at [1196, 131] on img at bounding box center [1197, 130] width 21 height 21
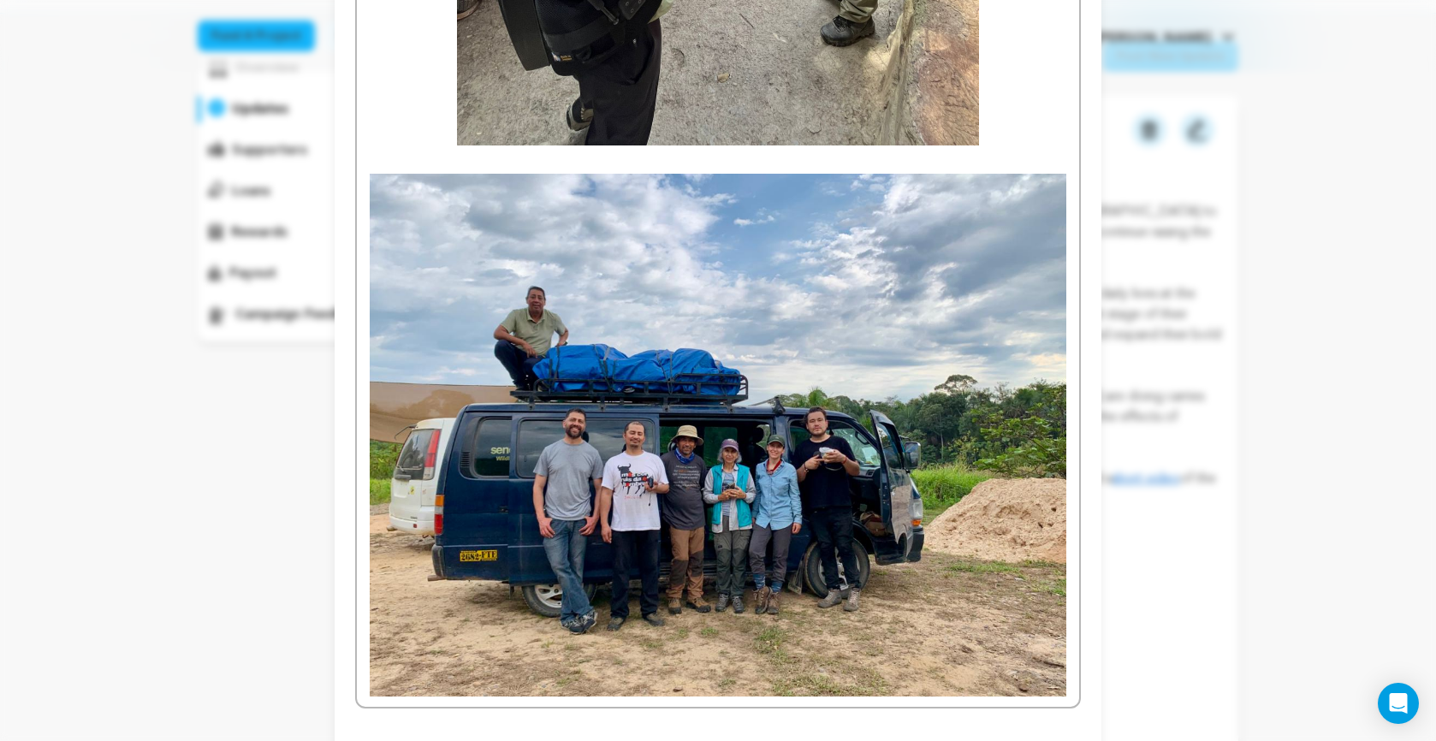
scroll to position [3502, 0]
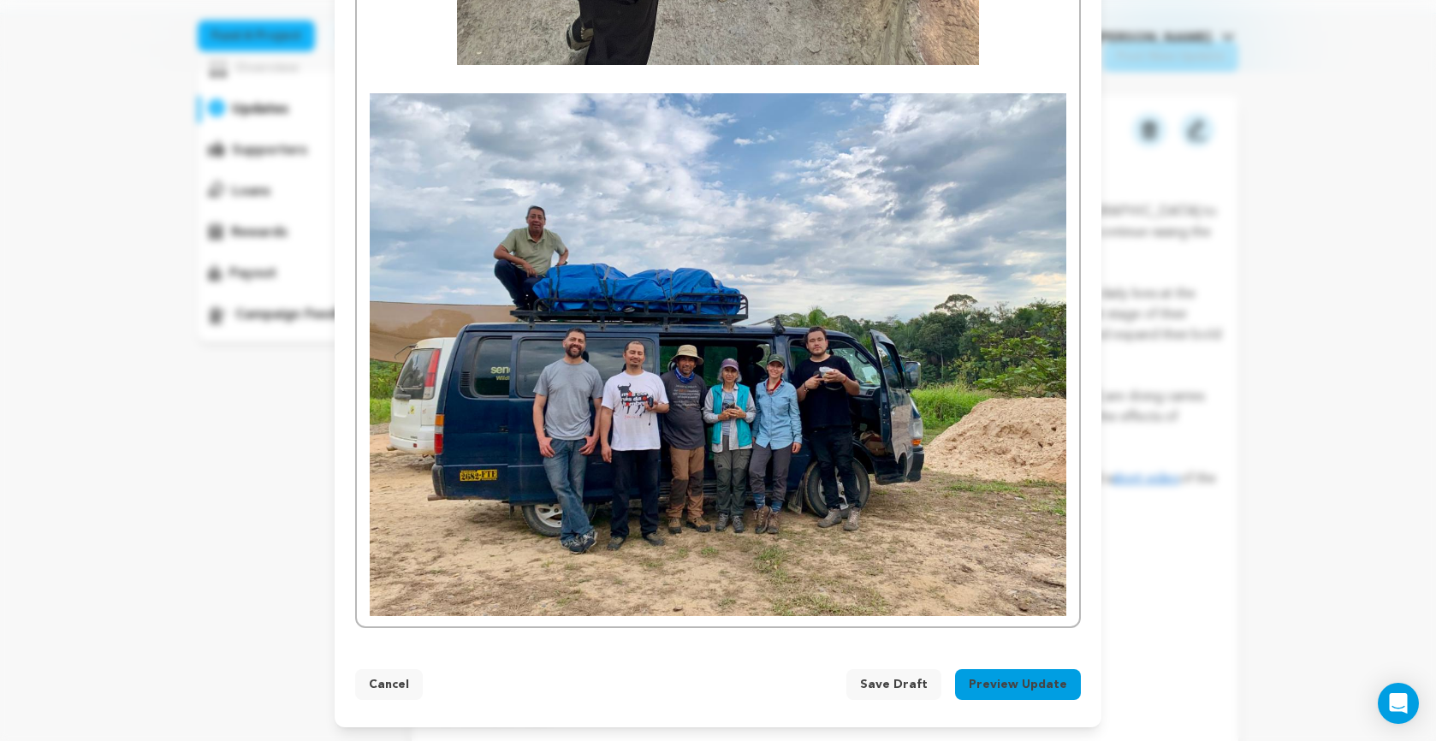
click at [992, 683] on button "Preview Update" at bounding box center [1018, 684] width 126 height 31
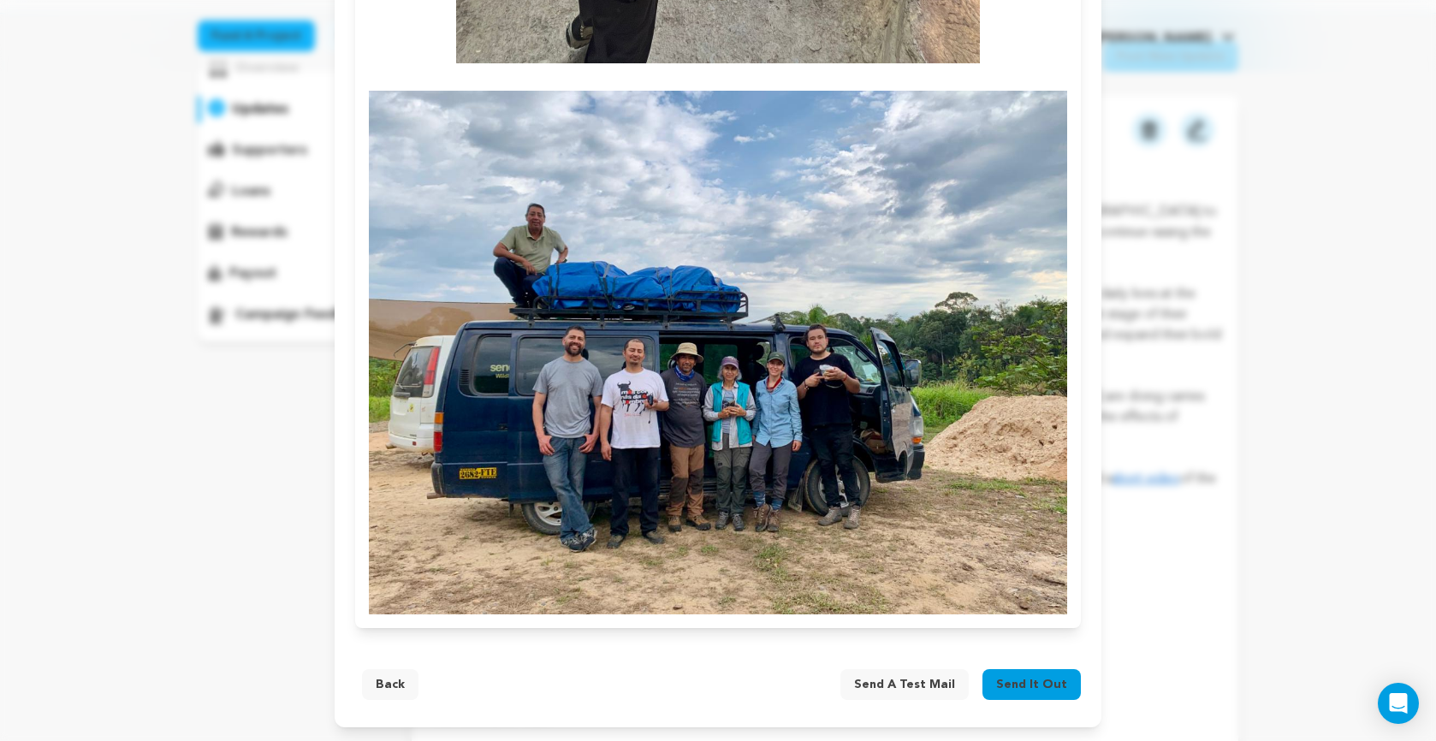
scroll to position [3403, 0]
click at [885, 682] on span "Send a test mail" at bounding box center [904, 684] width 101 height 17
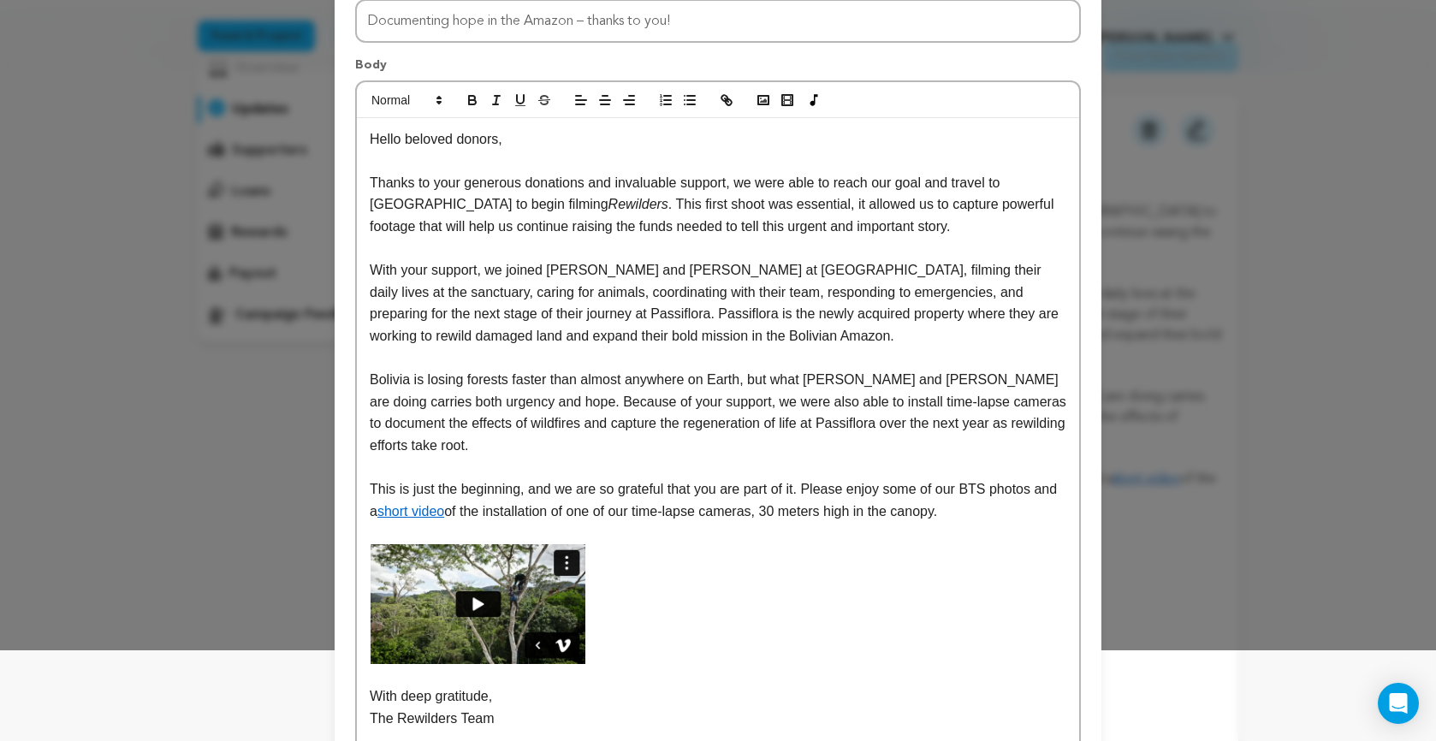
scroll to position [0, 0]
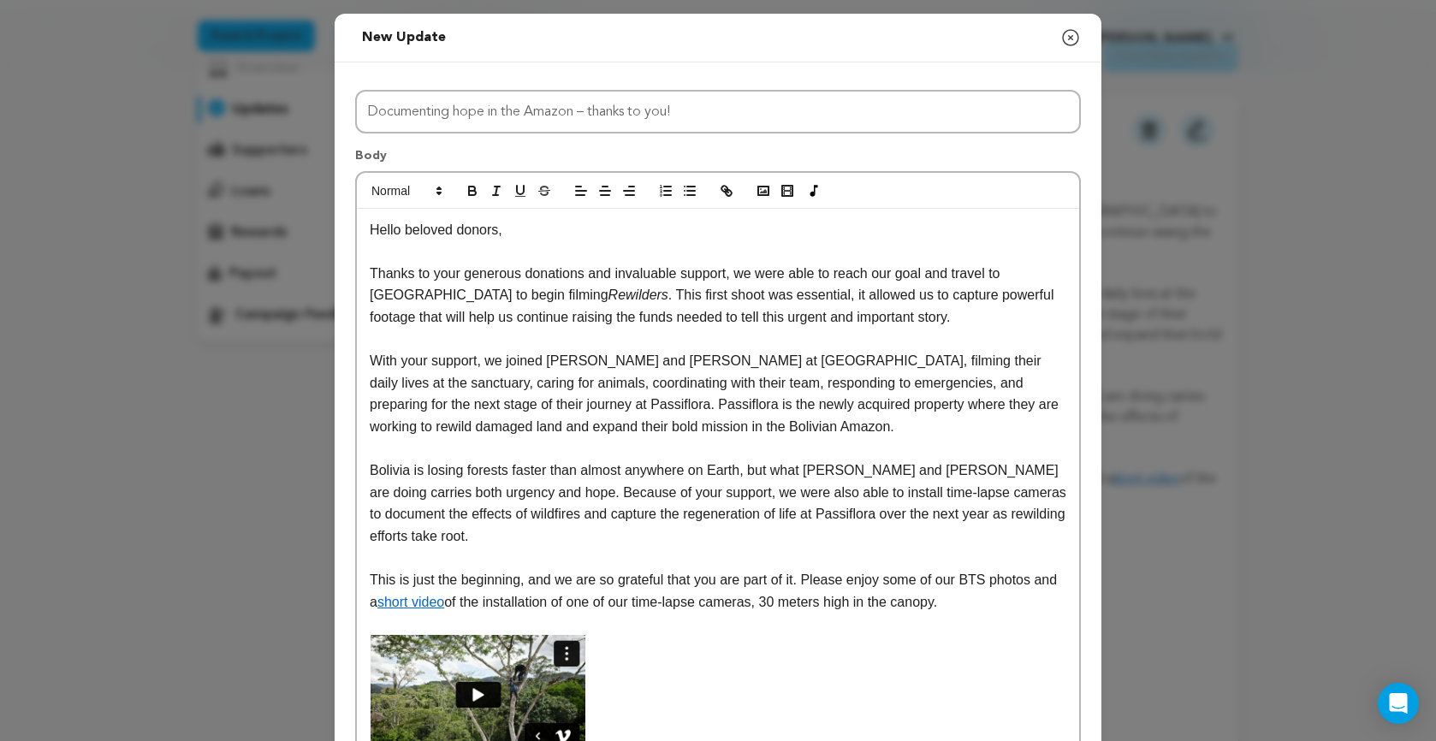
click at [635, 385] on p "With your support, we joined [PERSON_NAME] and [PERSON_NAME] at [GEOGRAPHIC_DAT…" at bounding box center [718, 393] width 697 height 87
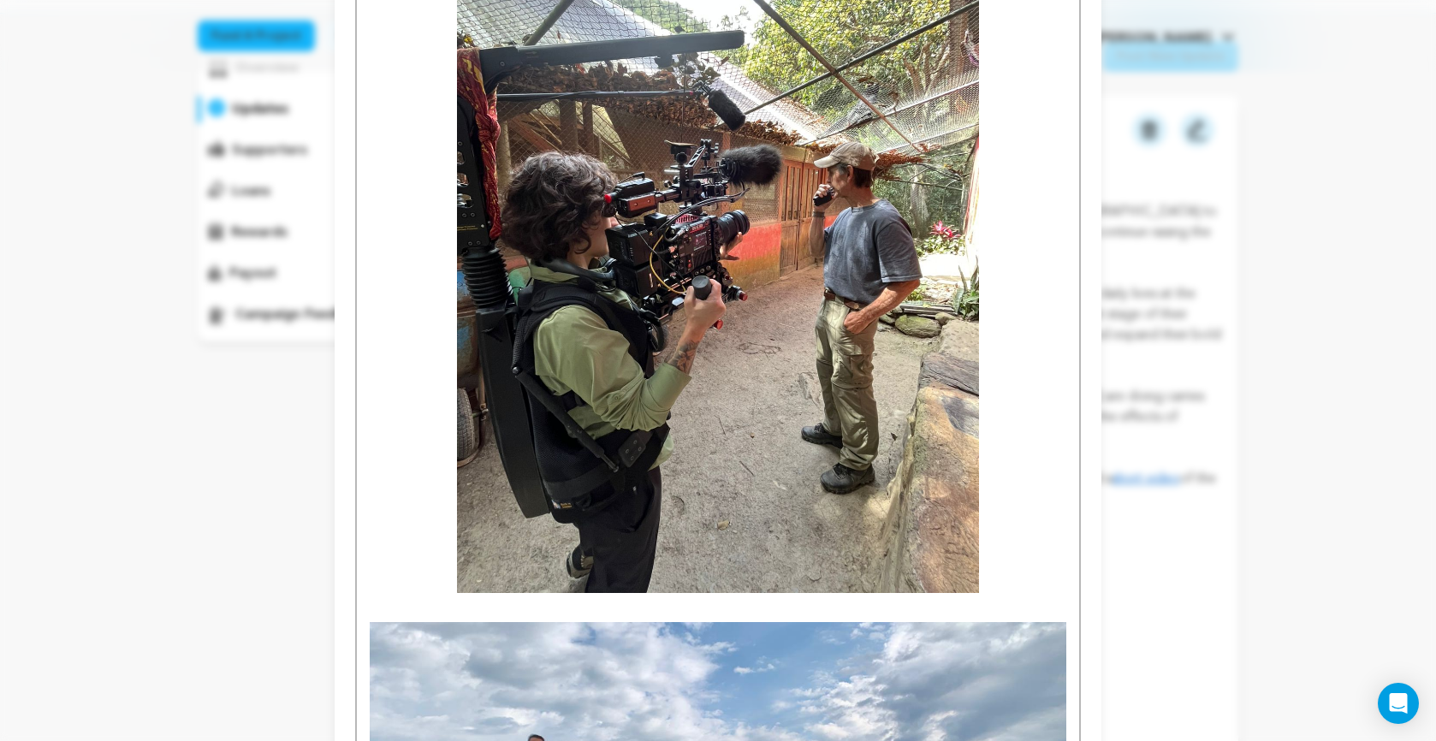
scroll to position [3524, 0]
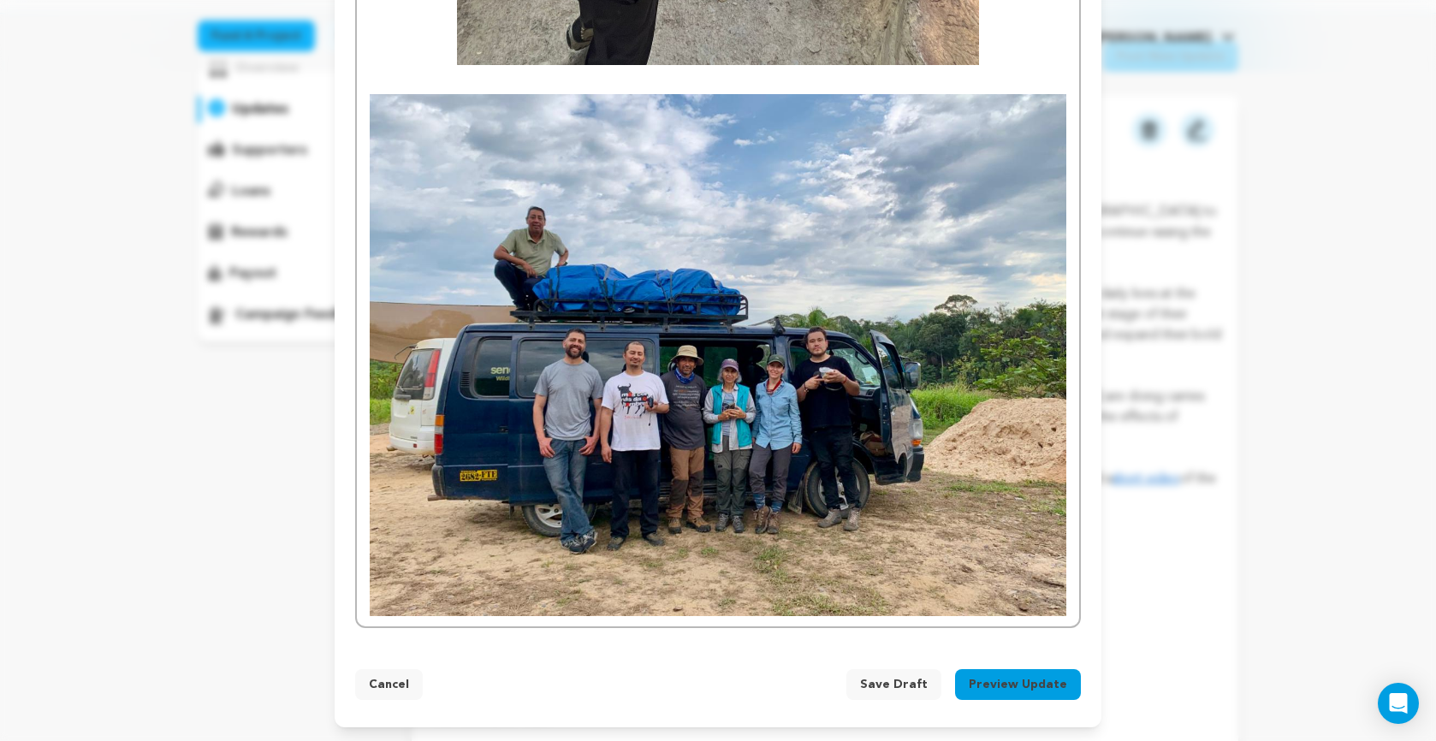
click at [917, 691] on span "Save Draft" at bounding box center [894, 684] width 68 height 17
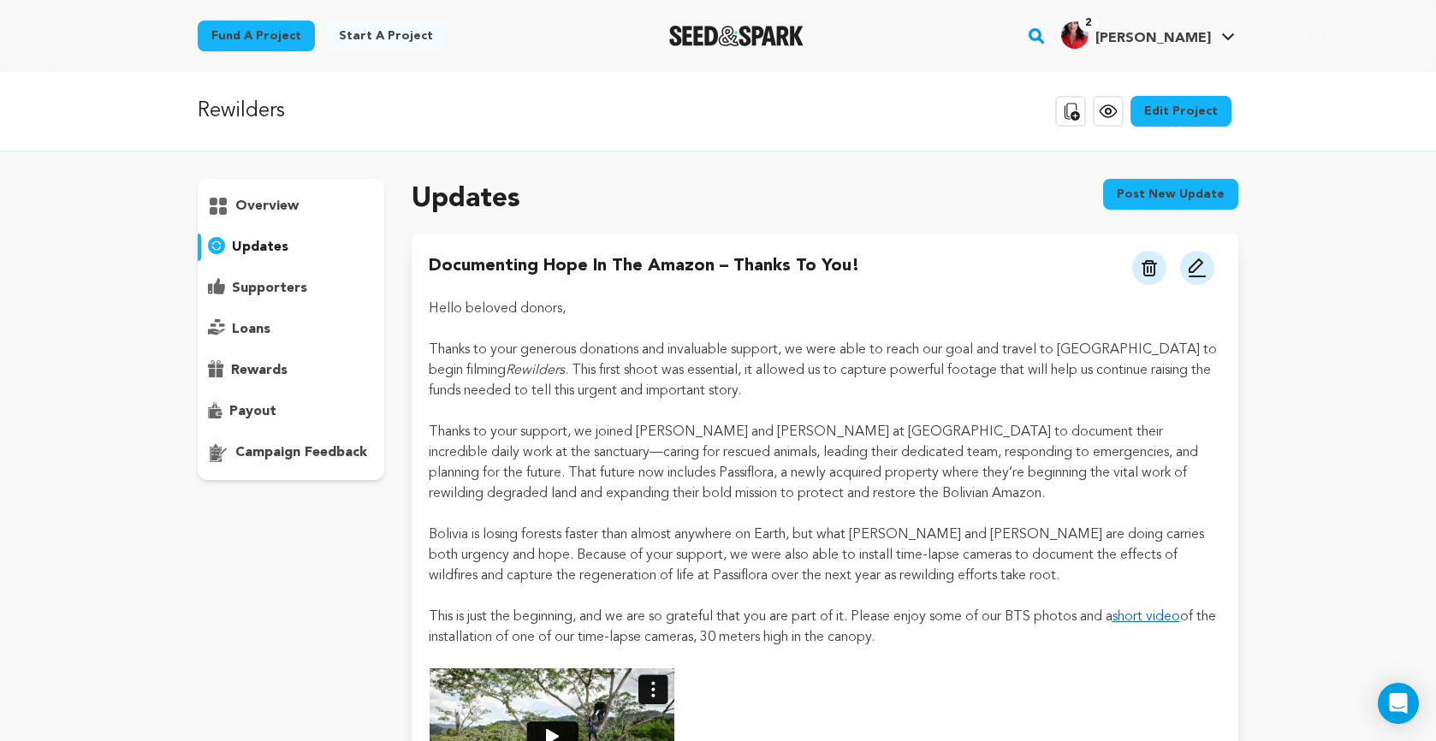
scroll to position [138, 0]
